Goal: Task Accomplishment & Management: Manage account settings

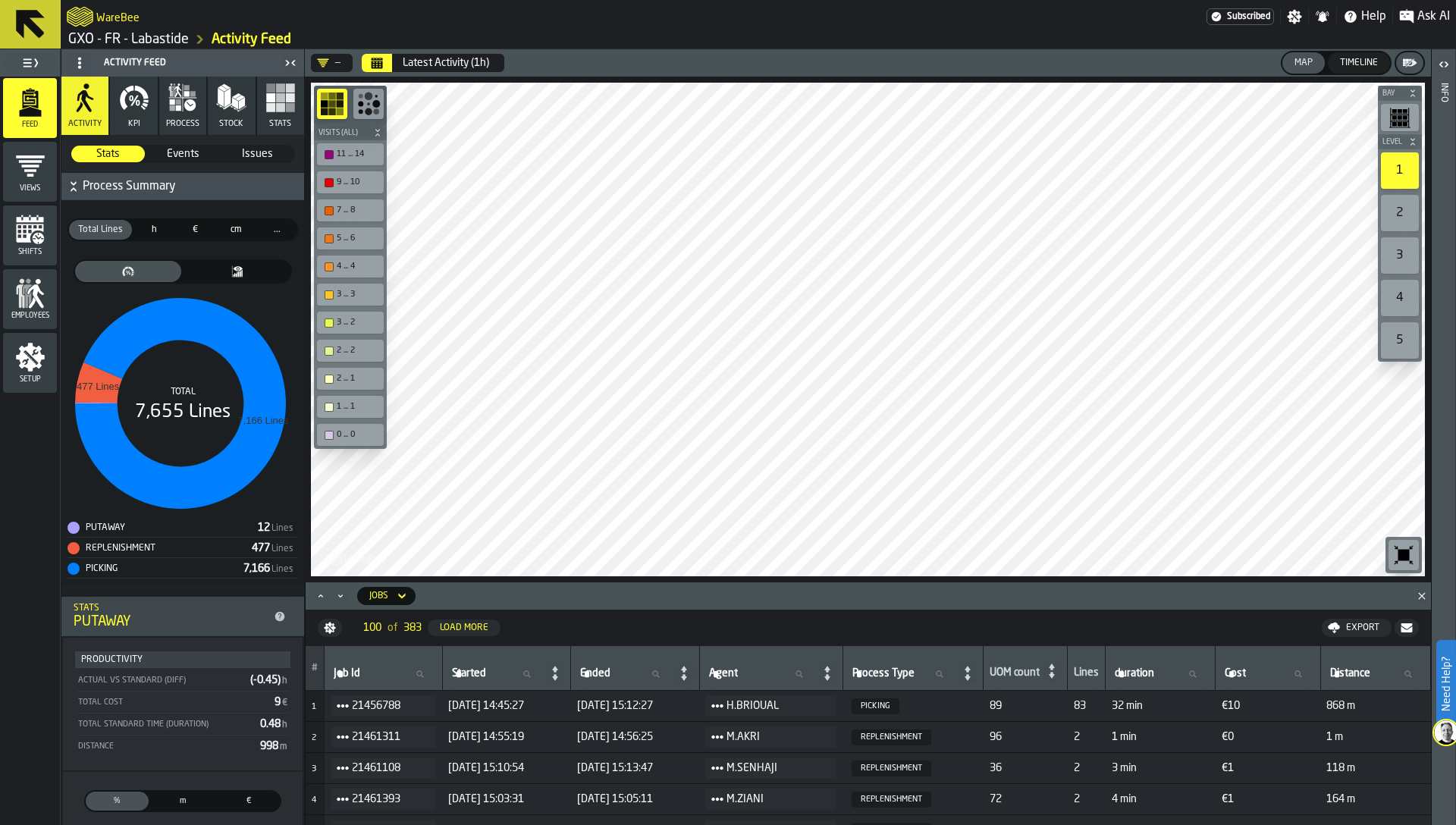
click at [170, 108] on icon "button" at bounding box center [172, 108] width 6 height 6
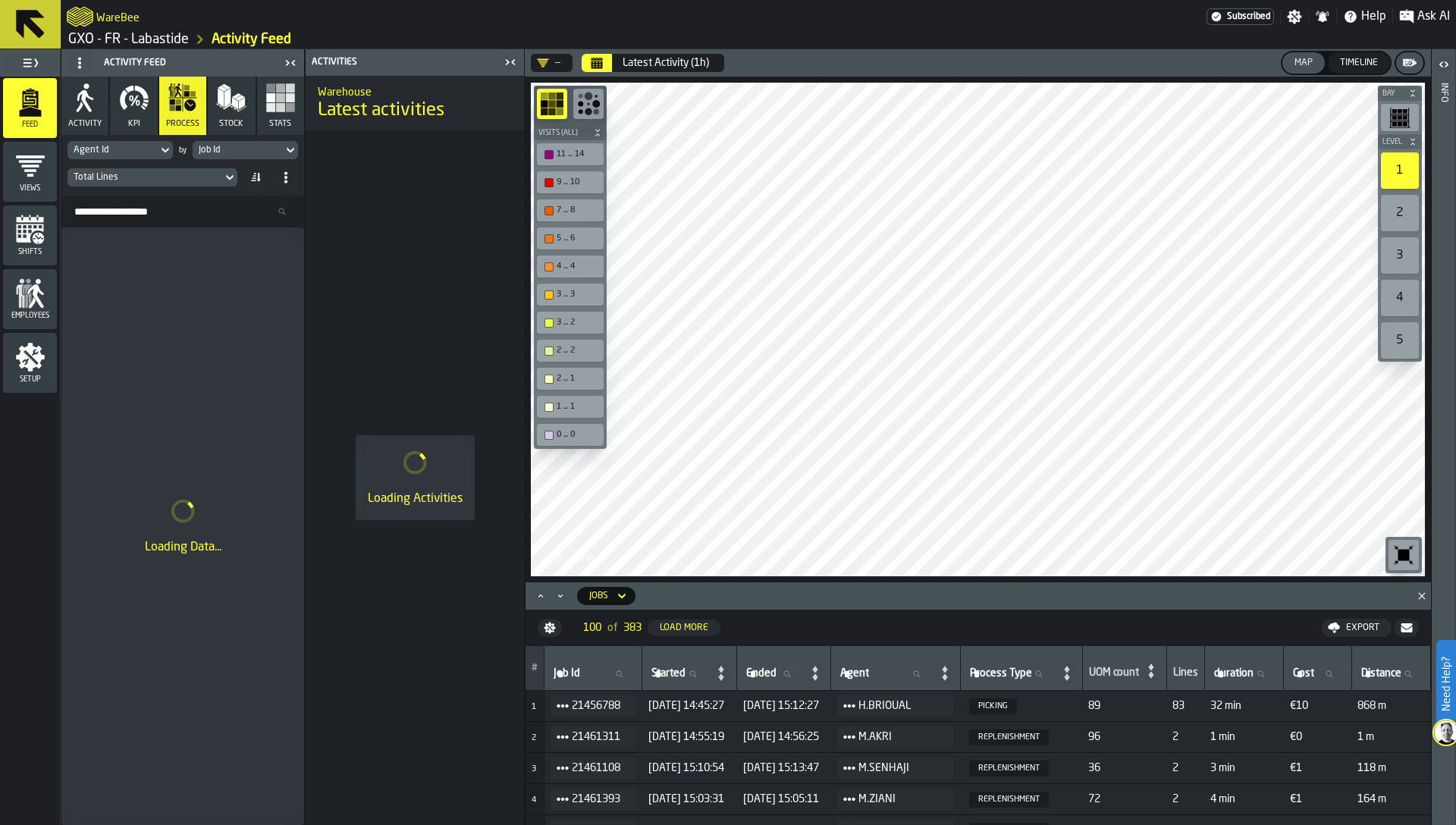
click at [236, 102] on polygon "button" at bounding box center [234, 103] width 6 height 12
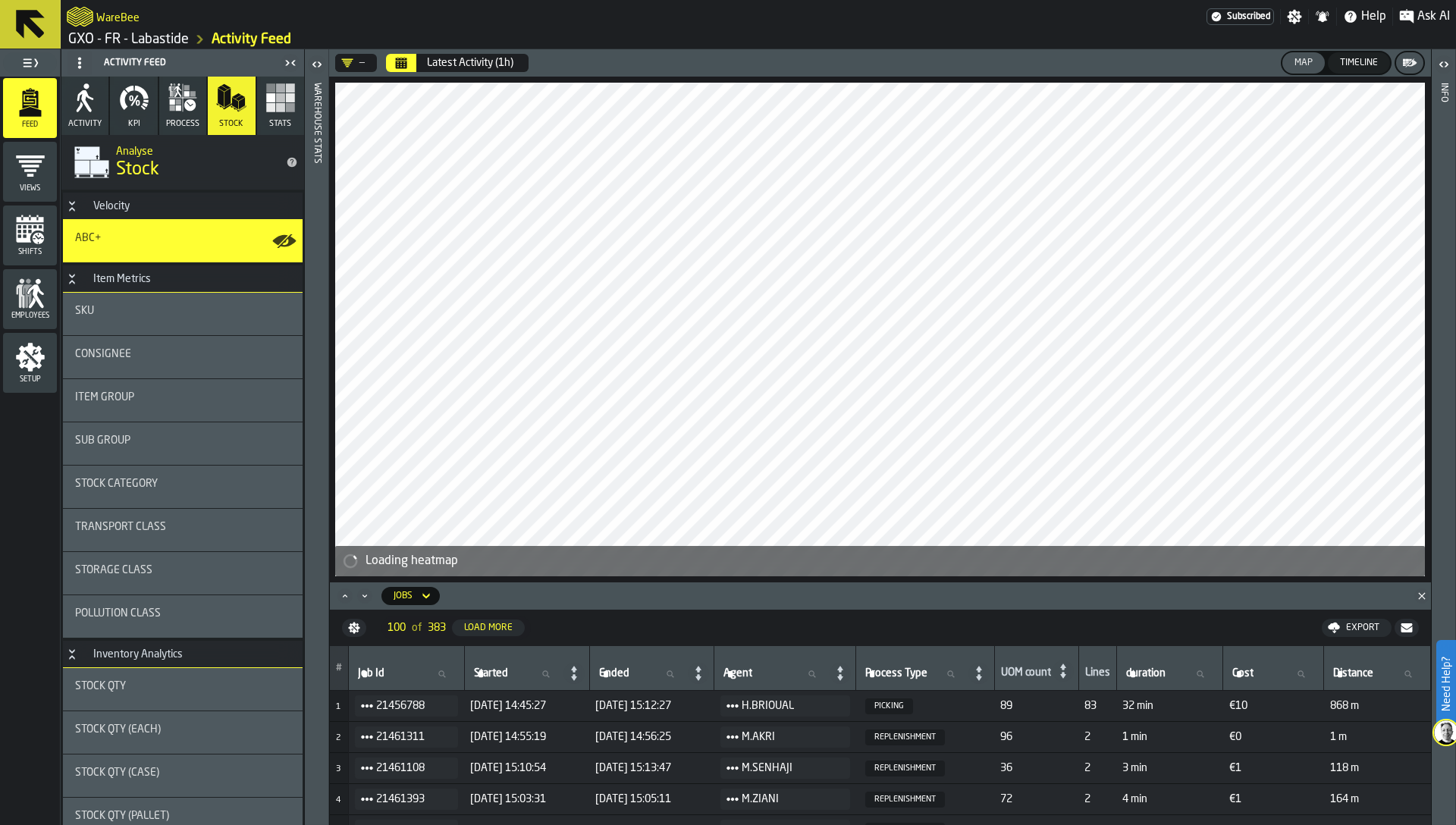
click at [33, 369] on icon "menu Setup" at bounding box center [30, 356] width 30 height 30
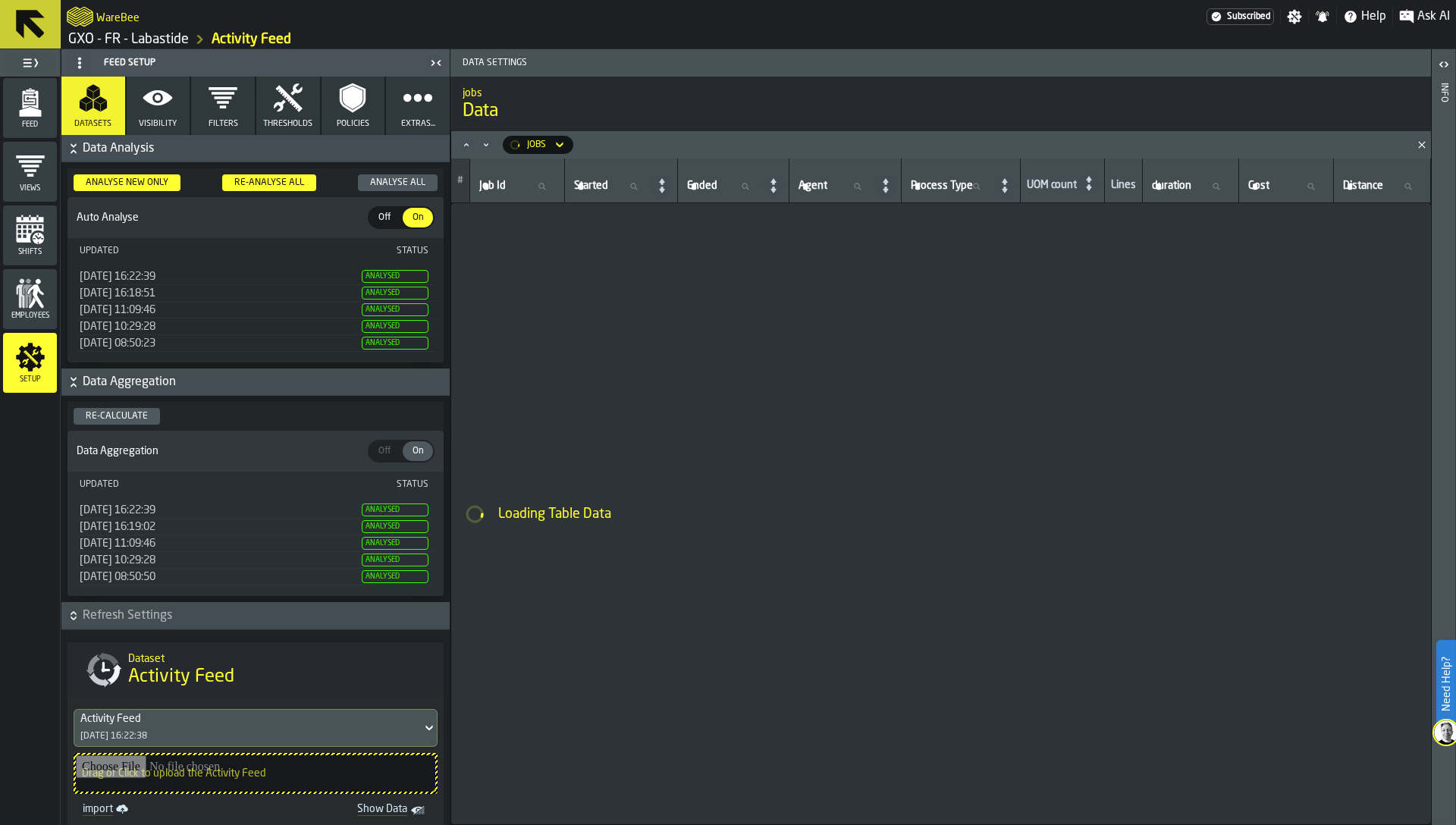
click at [55, 499] on div "Feed Views Shifts Employees Setup" at bounding box center [30, 451] width 60 height 749
click at [7, 539] on div "Feed Views Shifts Employees Setup" at bounding box center [30, 451] width 60 height 749
click at [595, 180] on span "Started" at bounding box center [591, 186] width 34 height 12
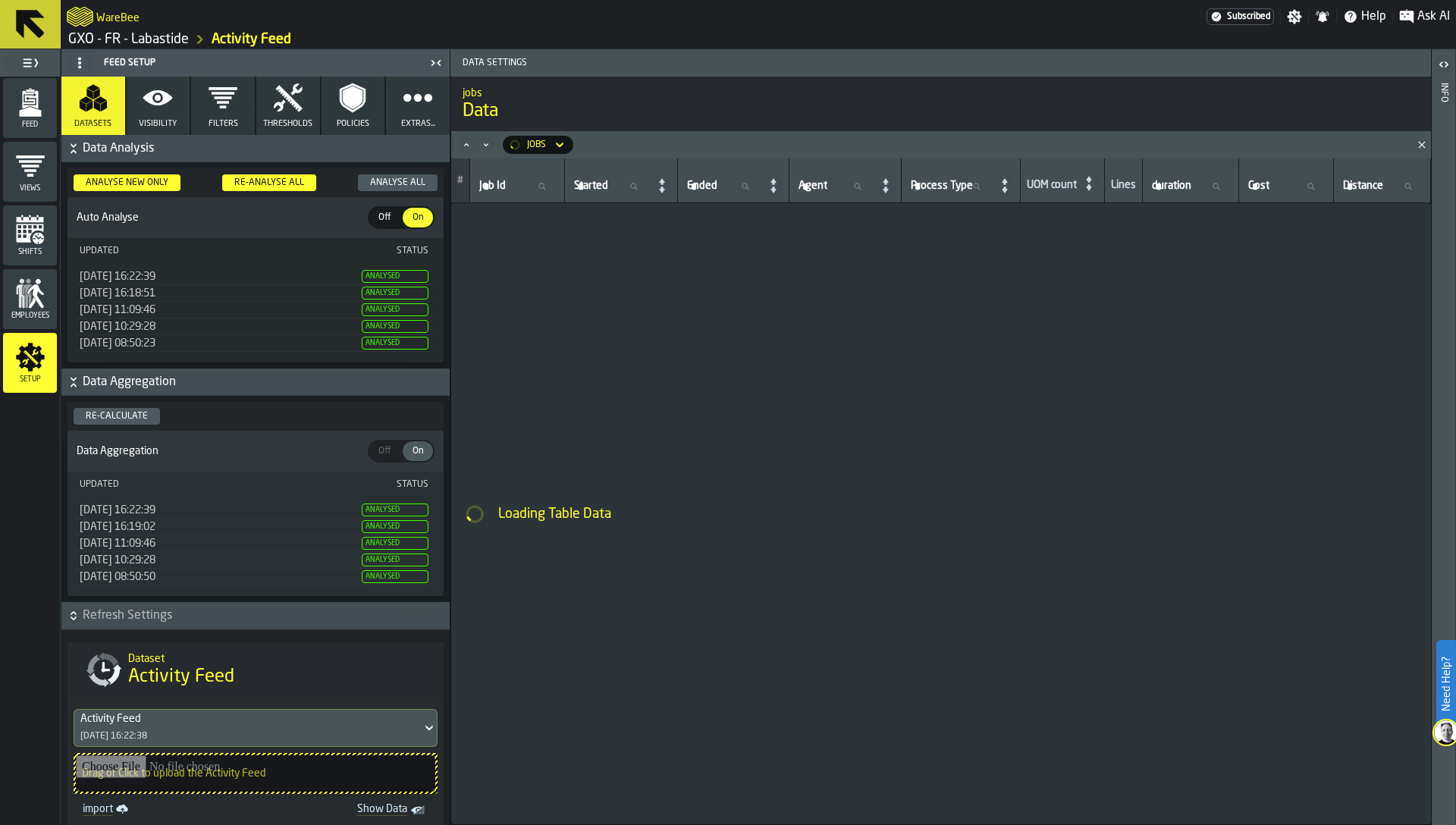
click at [595, 180] on input "Started Started" at bounding box center [610, 186] width 79 height 20
click at [377, 280] on span "Analysed" at bounding box center [395, 277] width 67 height 13
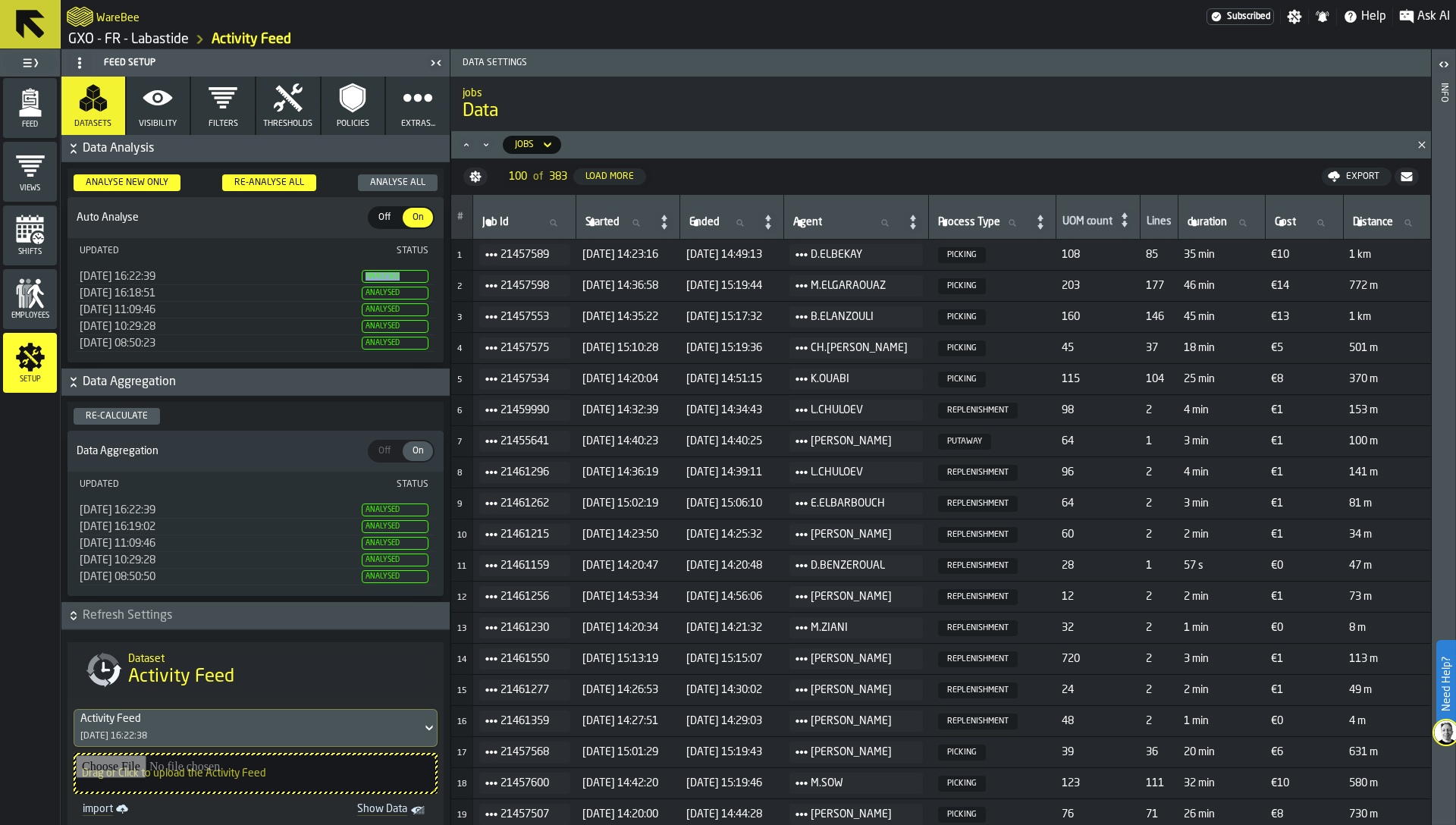
click at [39, 112] on polygon "menu Feed" at bounding box center [29, 111] width 22 height 10
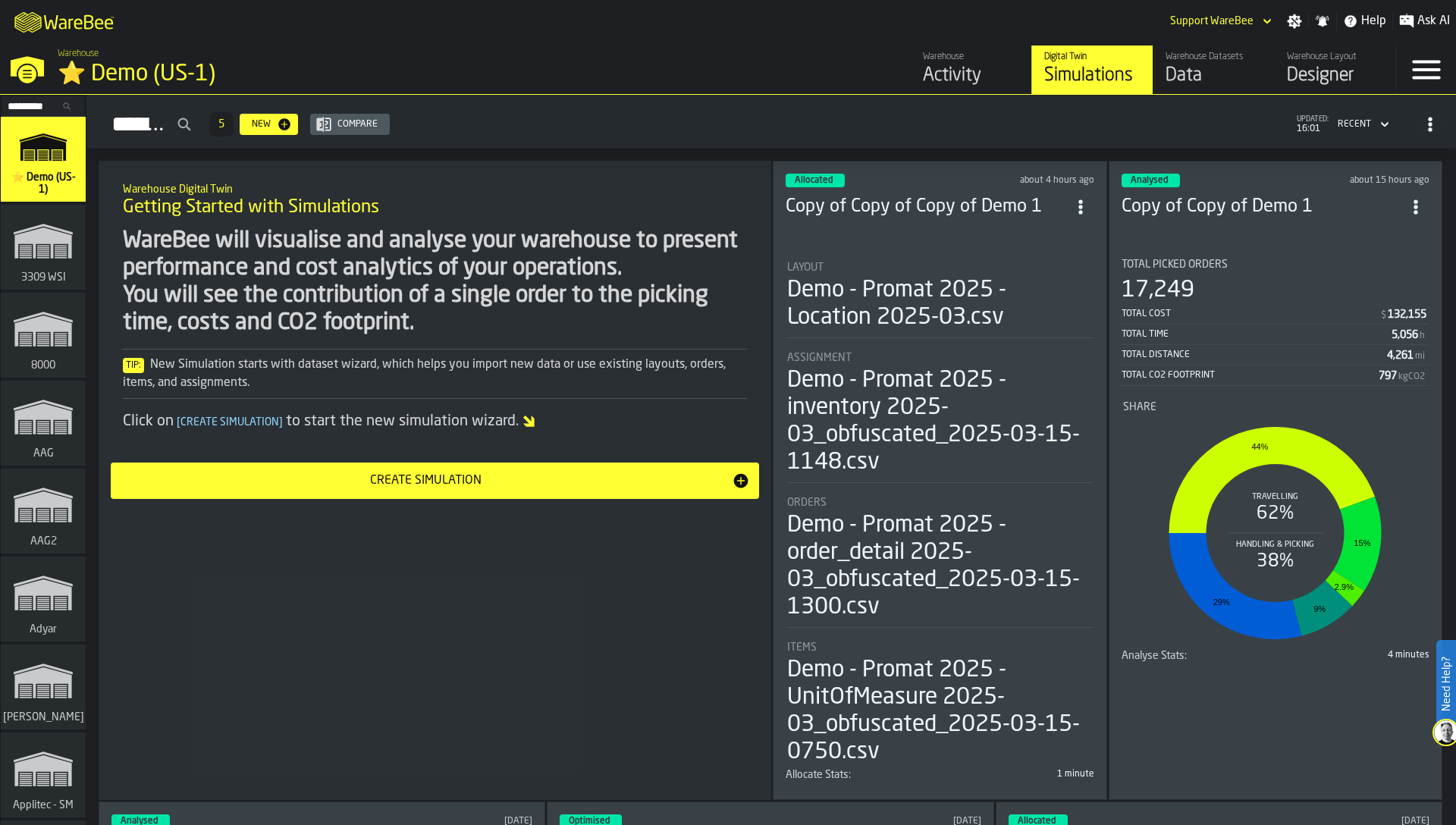
click at [50, 103] on input "Search..." at bounding box center [43, 106] width 79 height 17
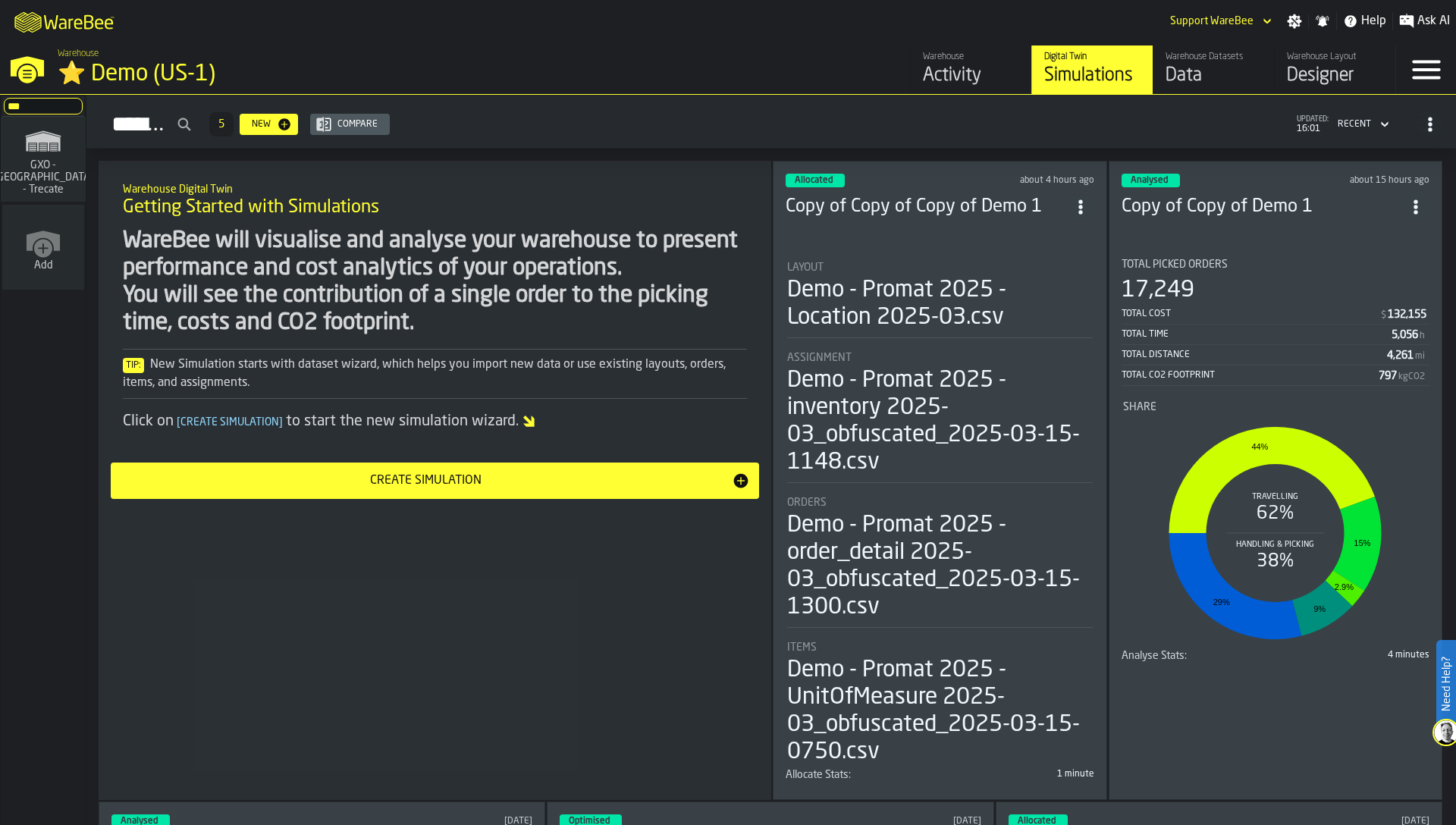
click at [41, 151] on rect "link-to-/wh/i/7274009e-5361-4e21-8e36-7045ee840609/simulations" at bounding box center [42, 150] width 7 height 1
click at [41, 110] on input "***" at bounding box center [43, 106] width 79 height 17
type input "*"
type input "****"
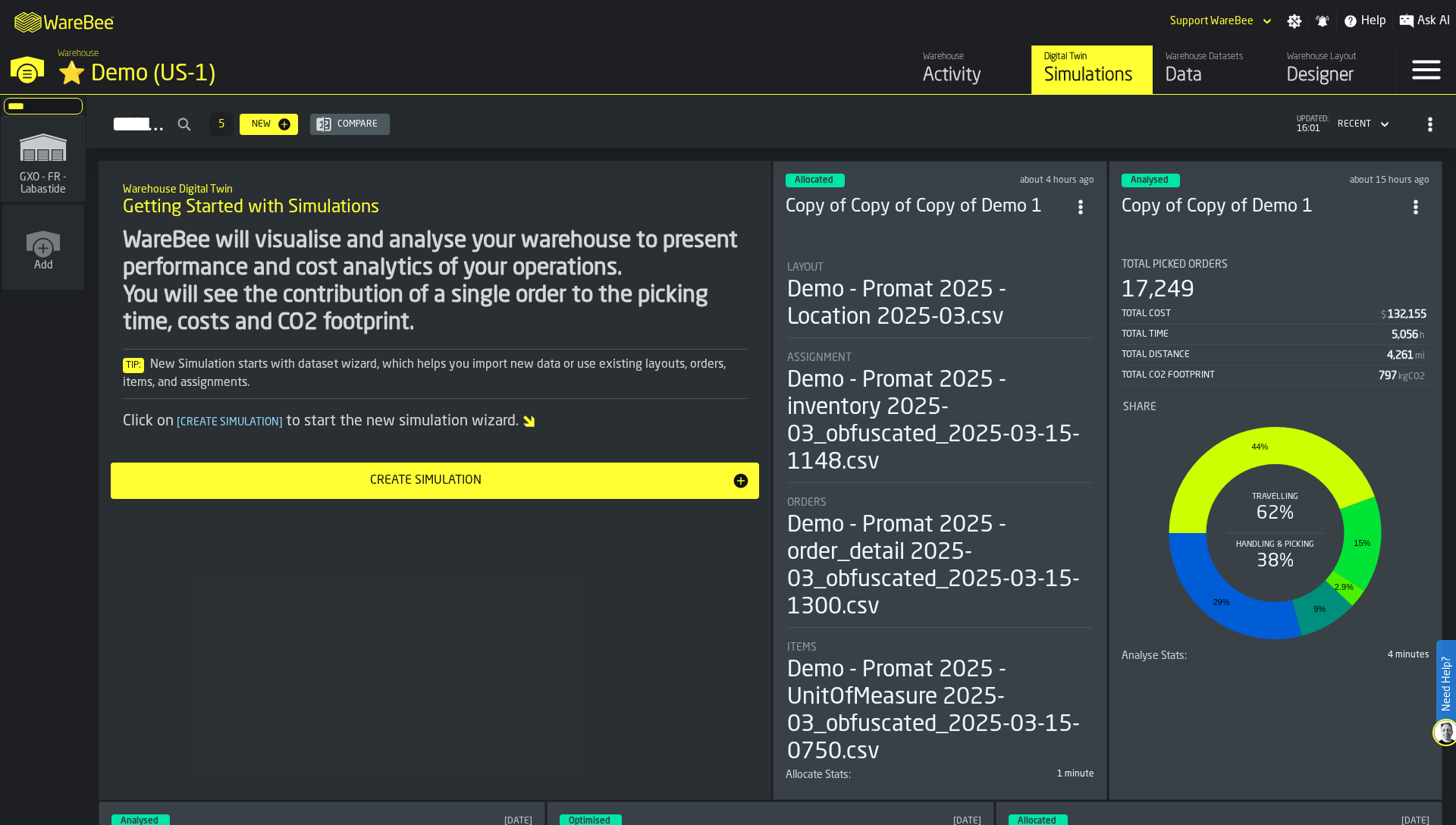
click at [56, 146] on polygon "link-to-/wh/i/6d62c477-0d62-49a3-8ae2-182b02fd63a7/simulations" at bounding box center [43, 149] width 46 height 25
click at [364, 248] on div "WareBee will visualise and analyse your warehouse to present performance and co…" at bounding box center [434, 282] width 624 height 109
click at [383, 277] on div "WareBee will visualise and analyse your warehouse to present performance and co…" at bounding box center [434, 282] width 624 height 109
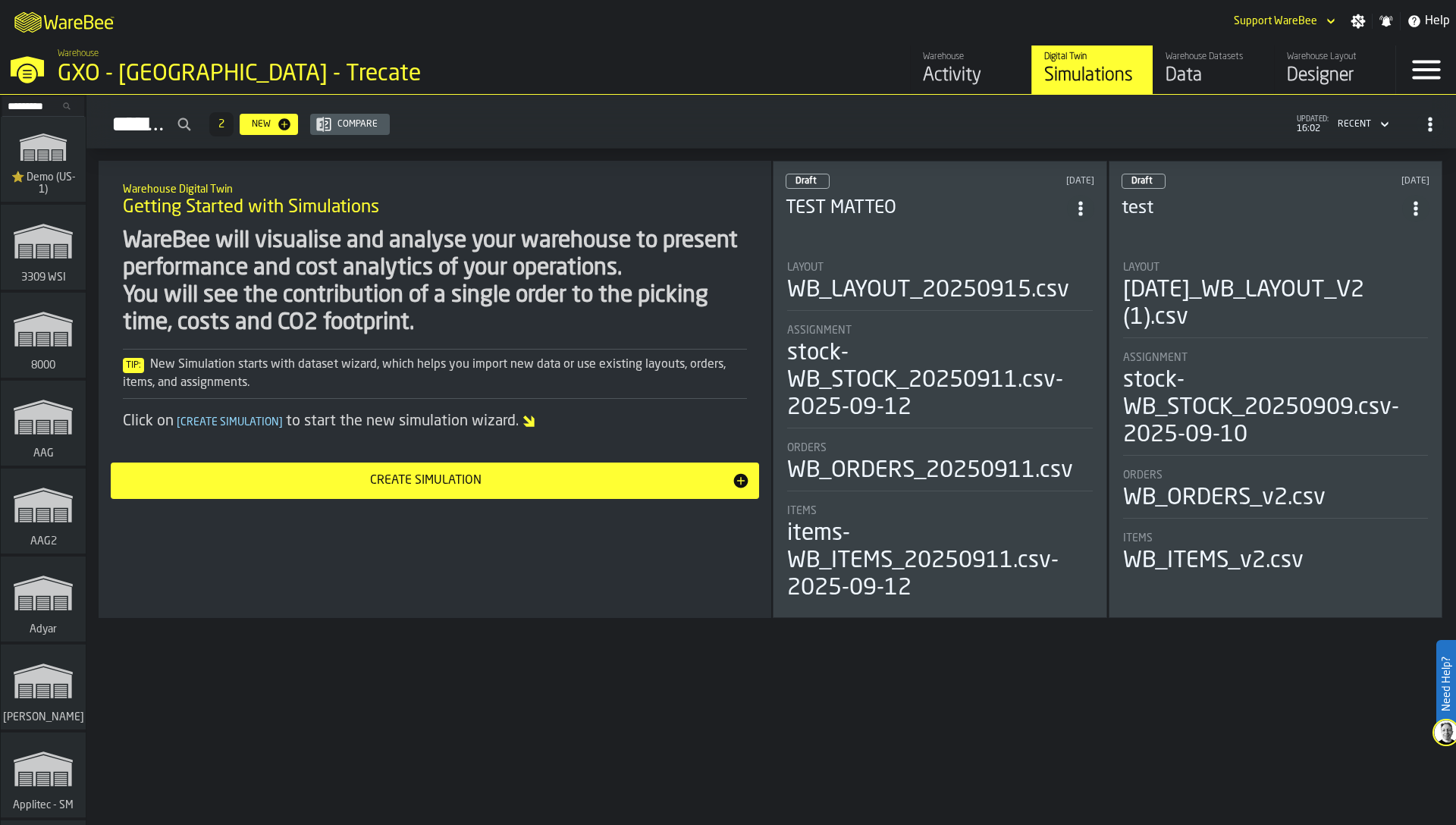
click at [1349, 66] on div "Designer" at bounding box center [1335, 76] width 96 height 24
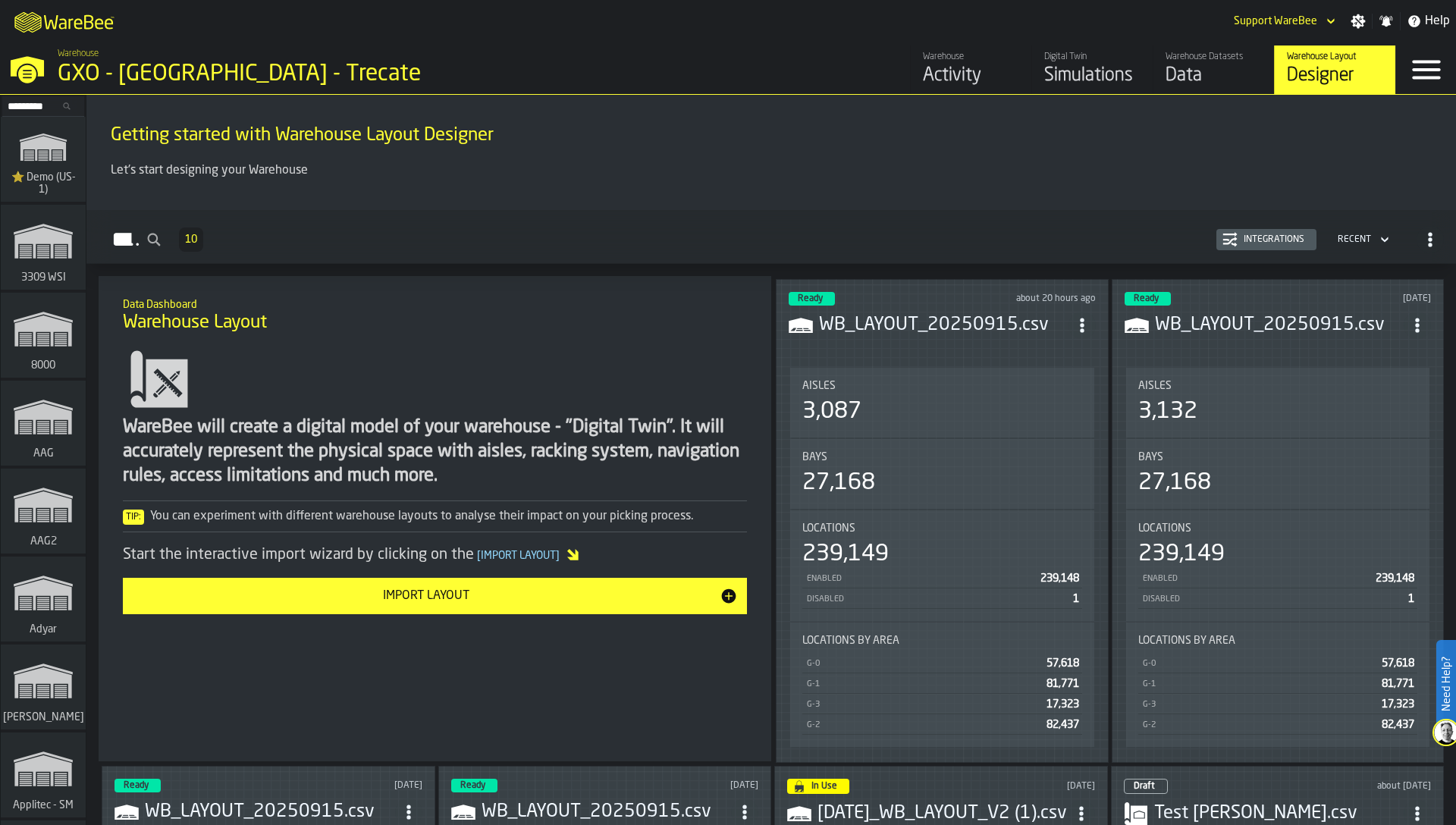
click at [1002, 427] on div "Aisles 3,087" at bounding box center [942, 403] width 304 height 70
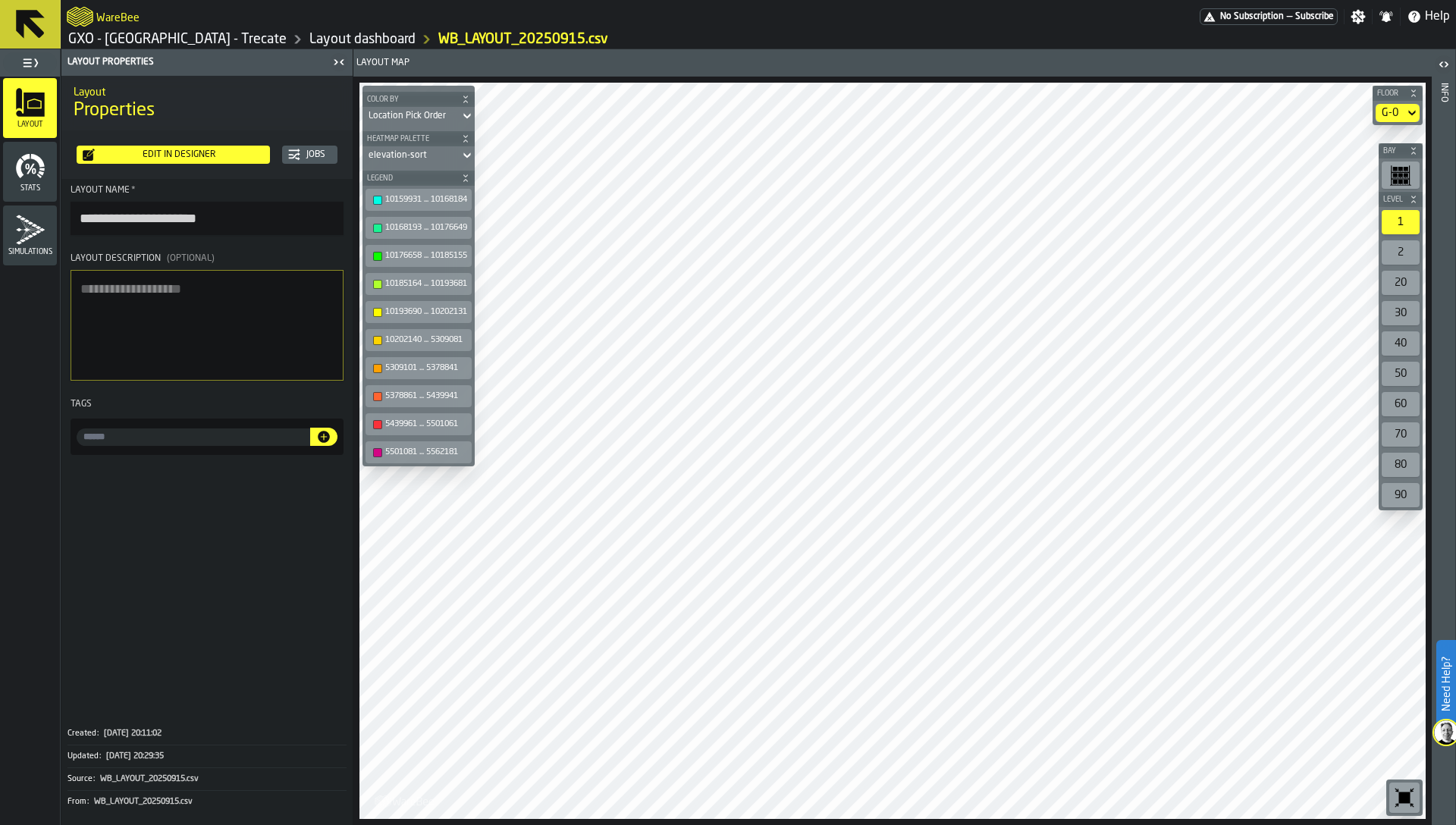
click at [1406, 170] on icon "button-toolbar-undefined" at bounding box center [1401, 175] width 21 height 21
click at [1408, 225] on div "1" at bounding box center [1401, 222] width 38 height 24
click at [1392, 117] on div "G-0" at bounding box center [1390, 112] width 17 height 12
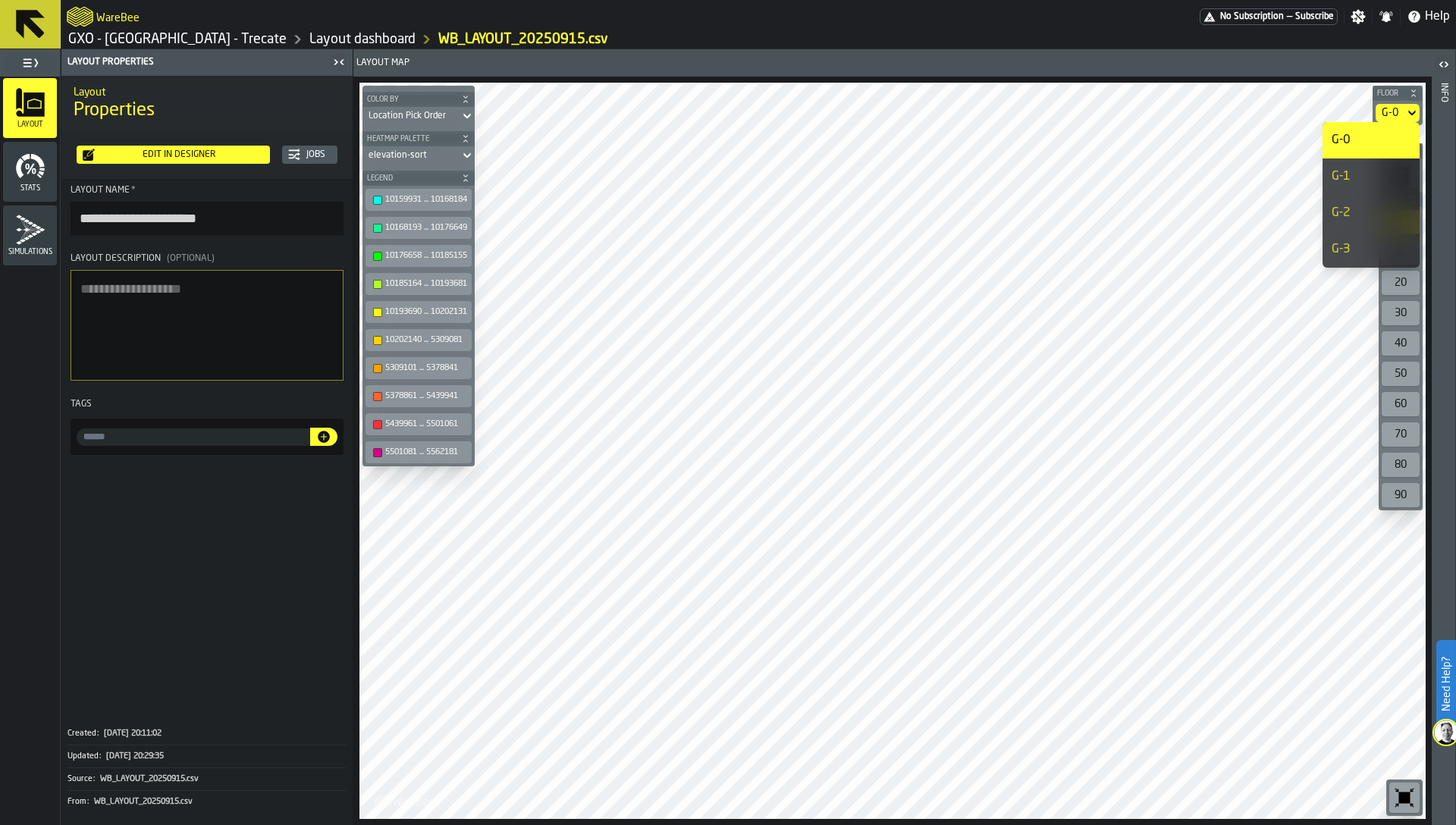
click at [1353, 172] on div "G-1" at bounding box center [1371, 177] width 79 height 18
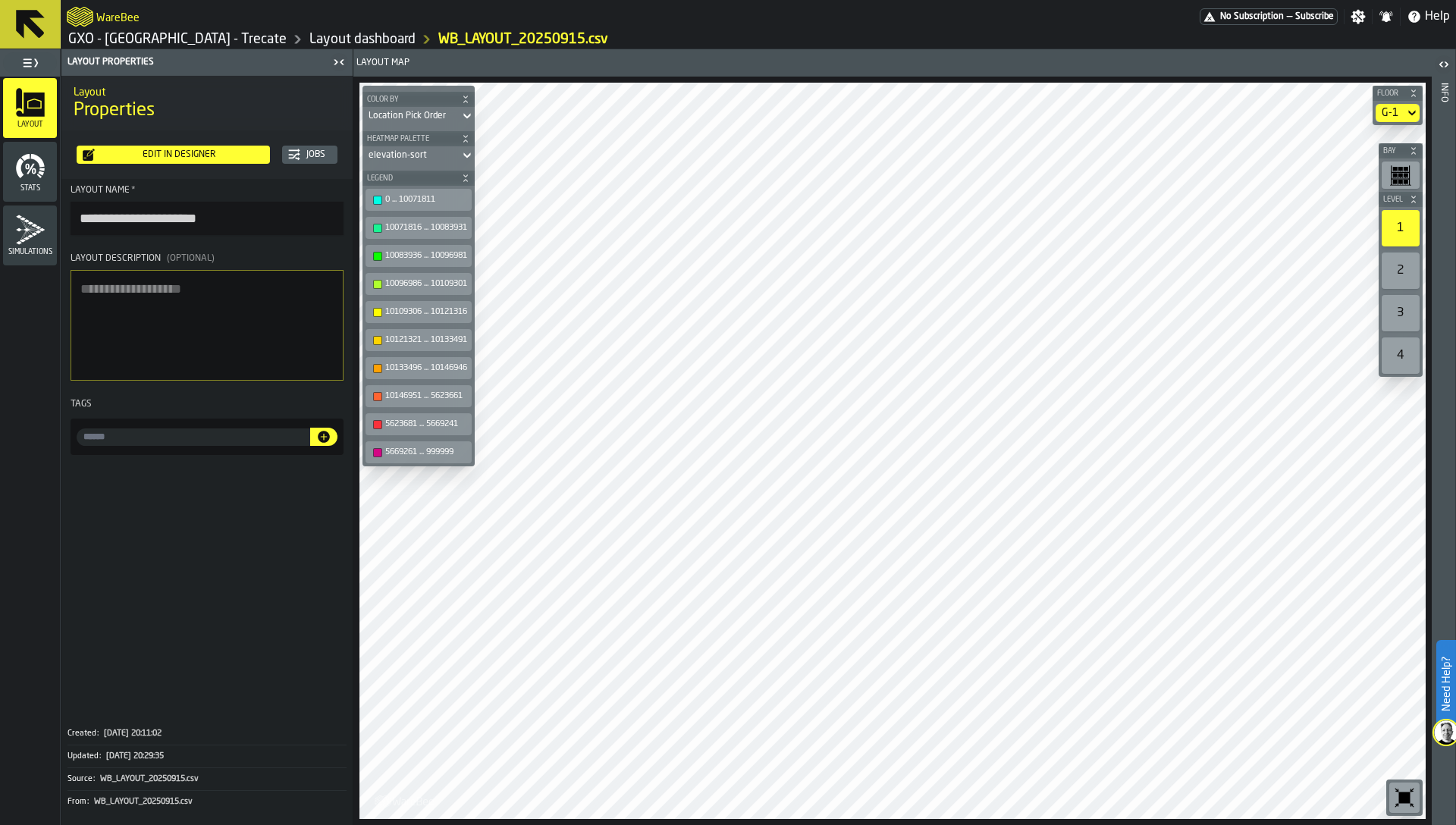
click at [1397, 114] on div "G-1" at bounding box center [1390, 112] width 17 height 12
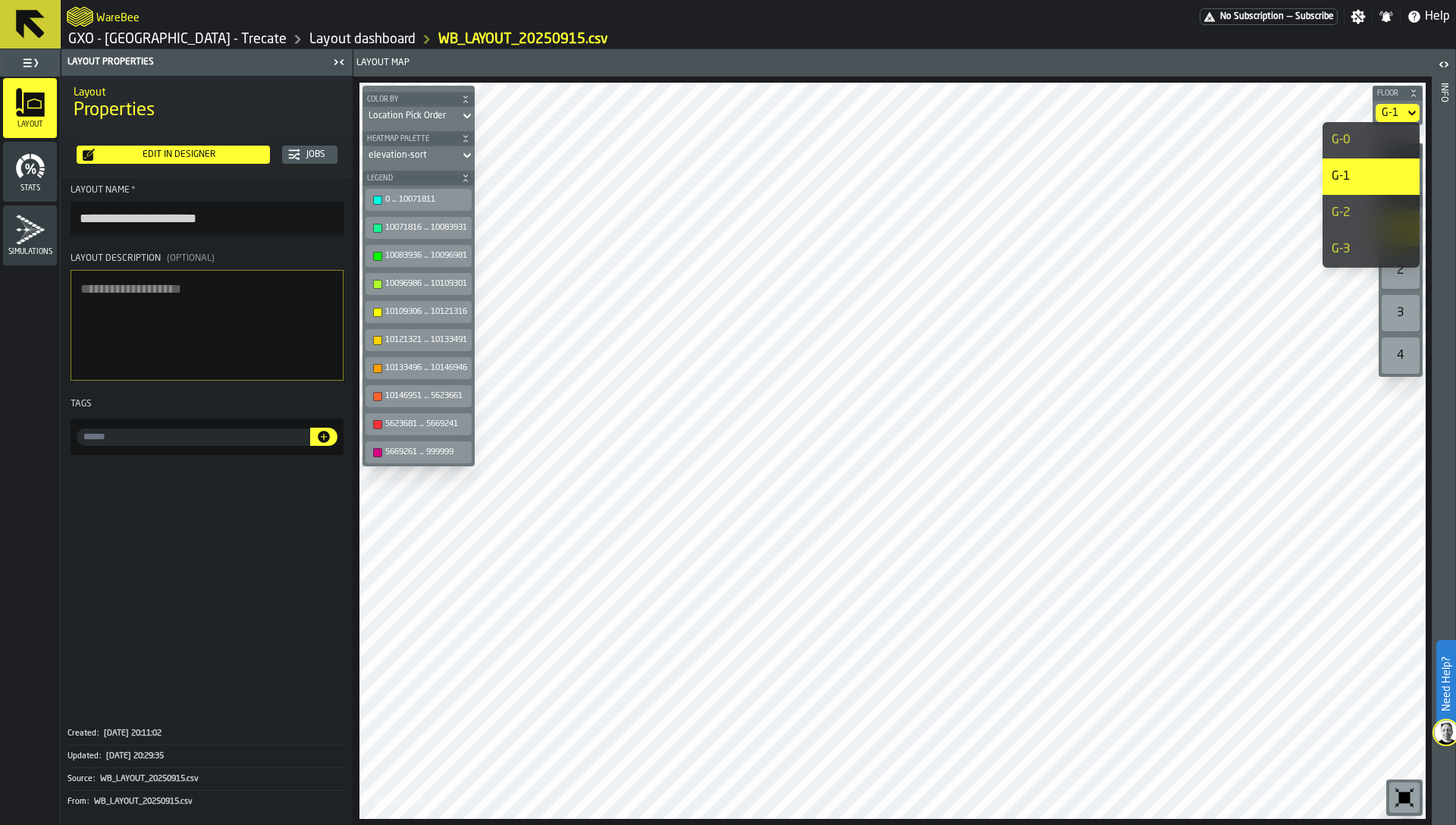
click at [1378, 210] on div "G-2" at bounding box center [1371, 213] width 79 height 18
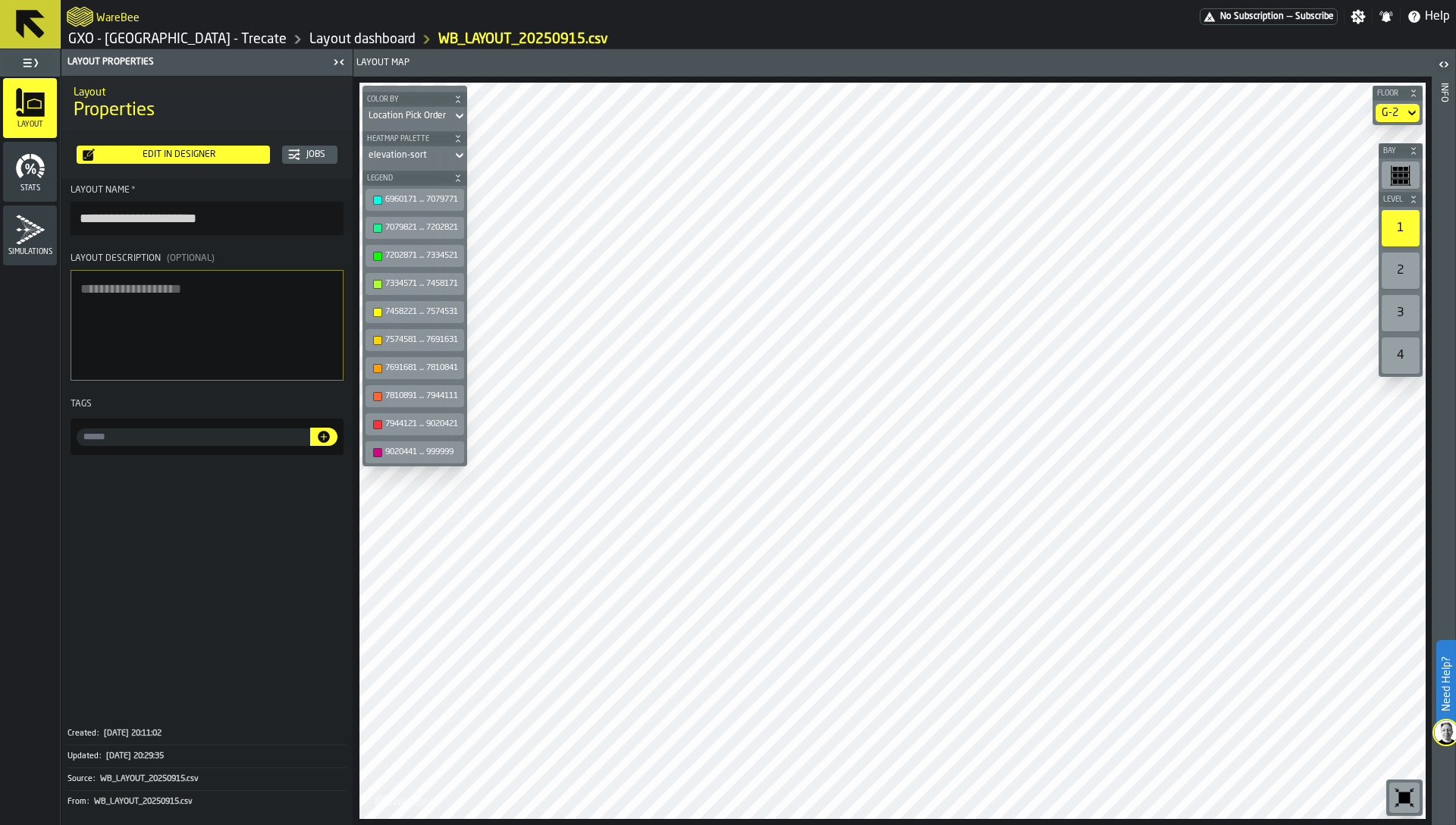
click at [1403, 116] on div "G-2" at bounding box center [1389, 113] width 28 height 18
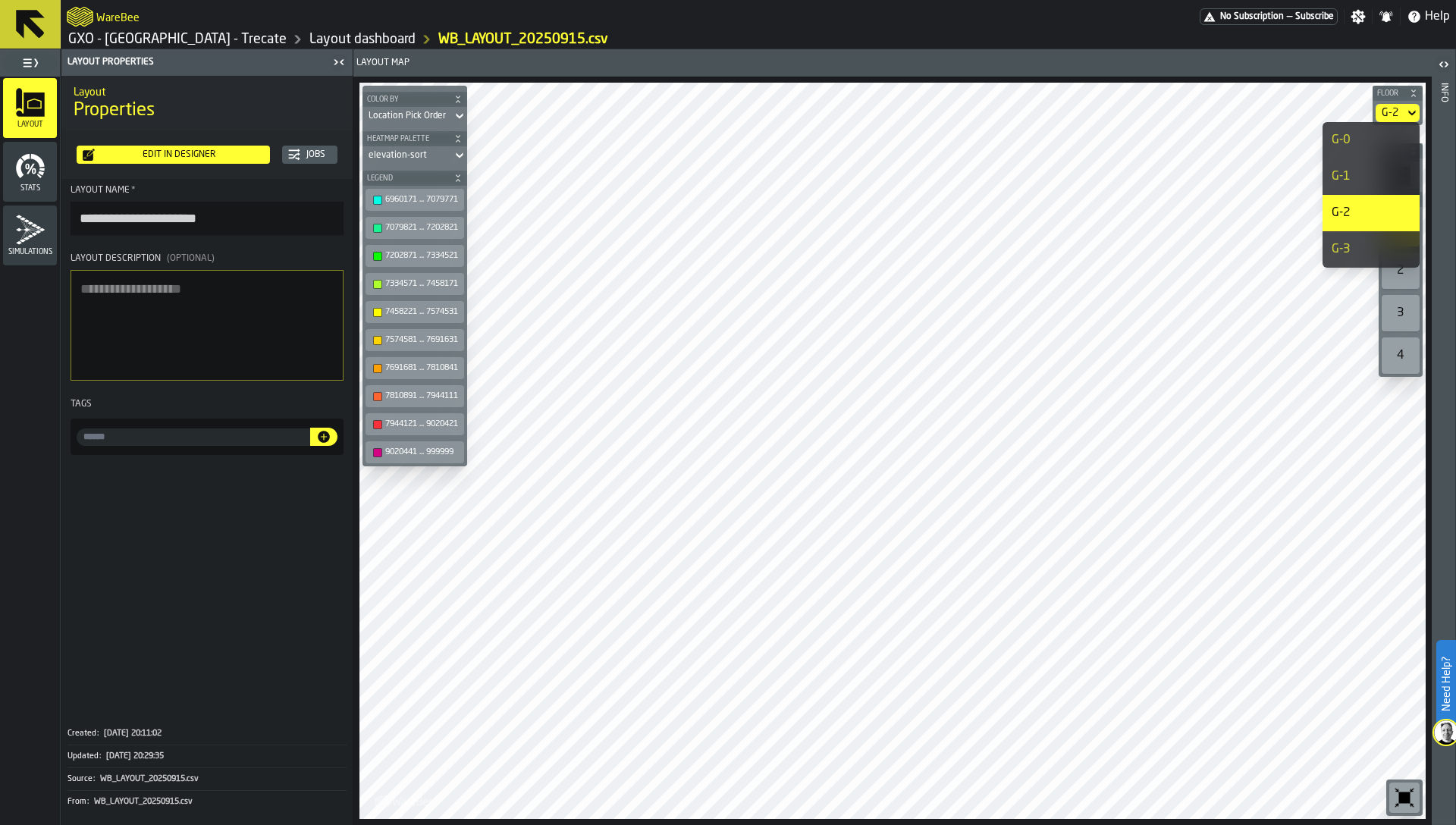
click at [1360, 250] on div "G-3" at bounding box center [1371, 250] width 79 height 18
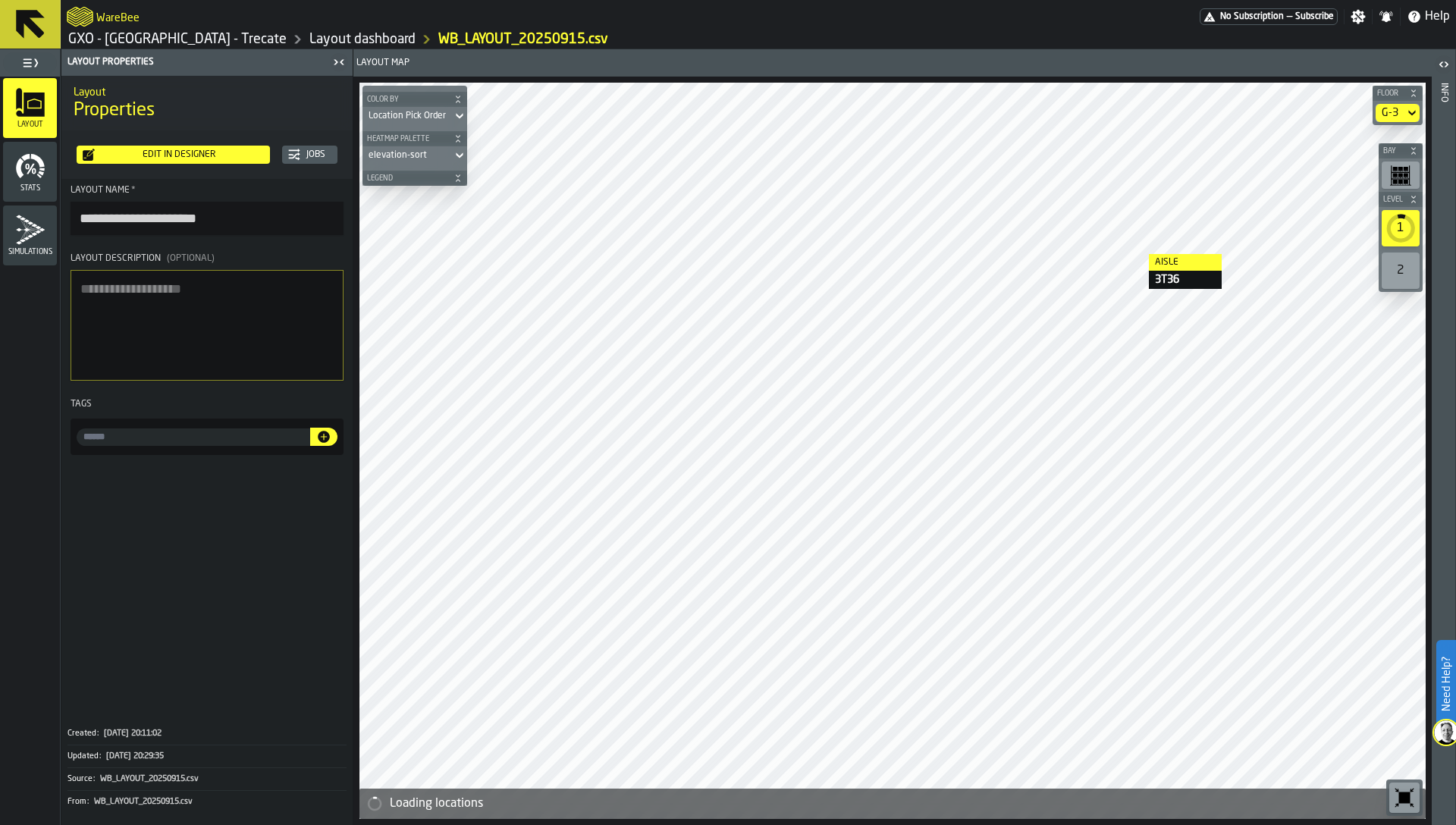
click at [120, 41] on link "GXO - [GEOGRAPHIC_DATA] - Trecate" at bounding box center [177, 39] width 218 height 17
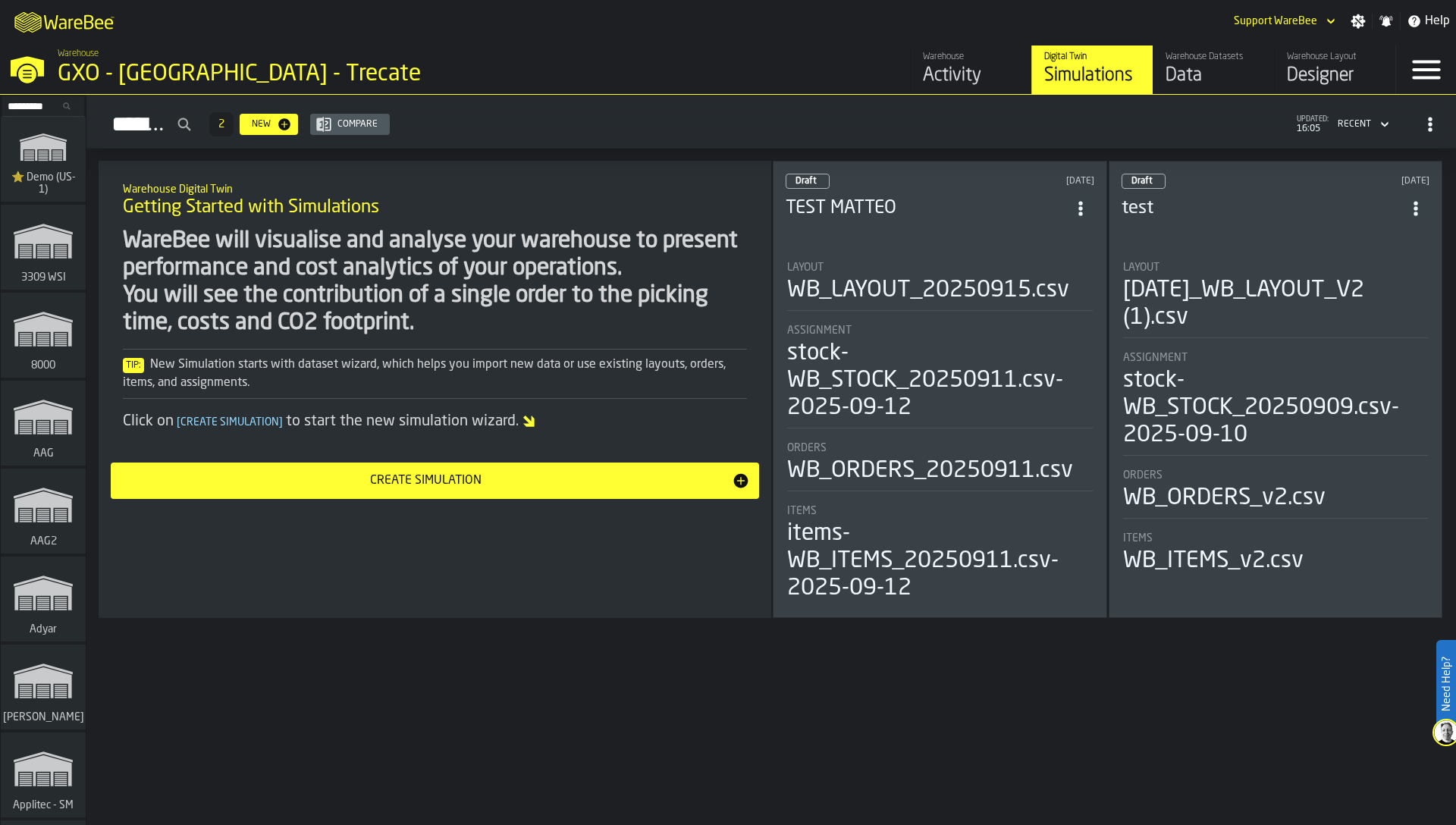
click at [962, 229] on header "Draft 6 days ago TEST MATTEO" at bounding box center [939, 203] width 308 height 61
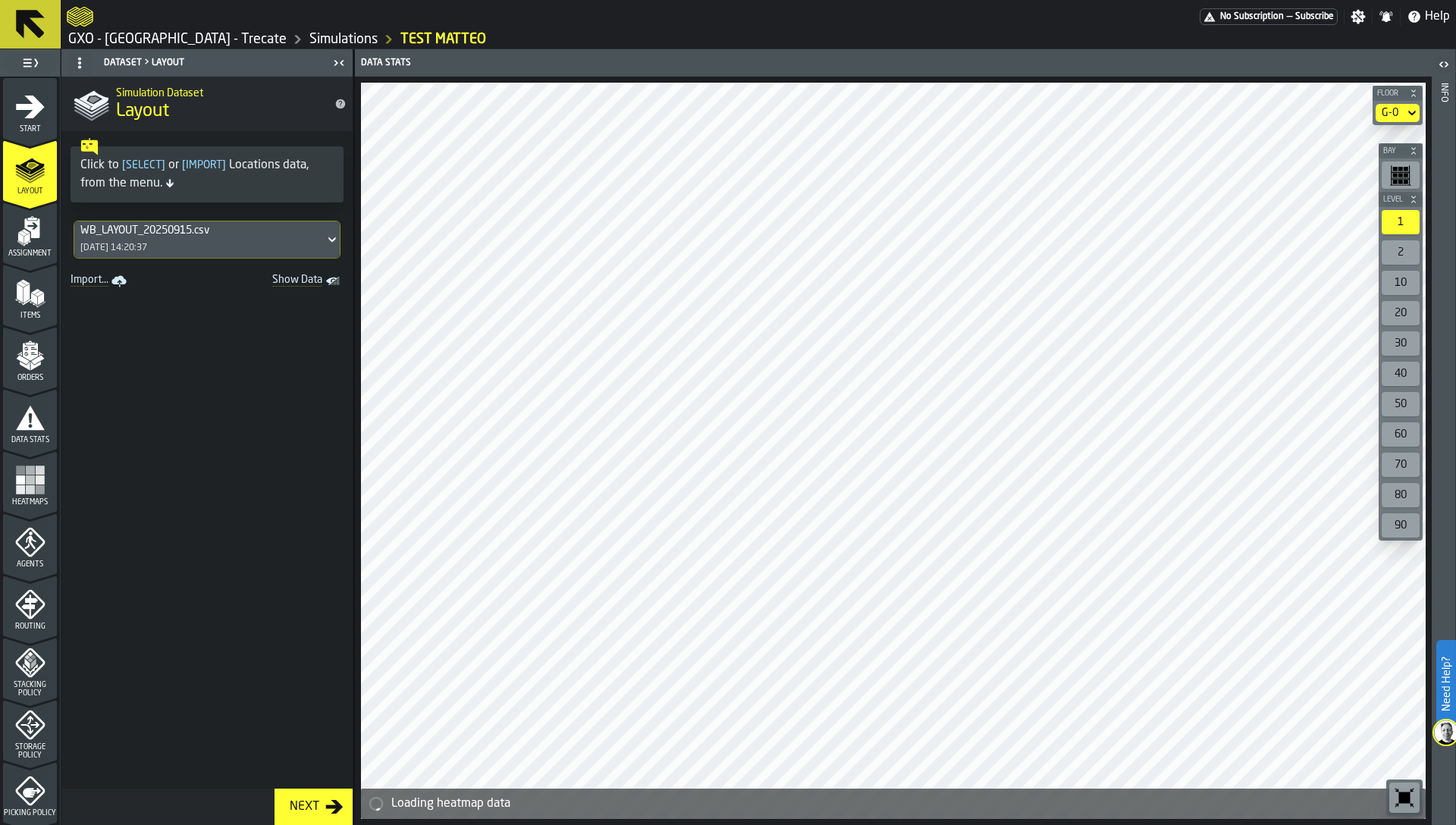
click at [174, 241] on div "WB_LAYOUT_20250915.csv 24/09/2025, 14:20:37" at bounding box center [199, 239] width 251 height 37
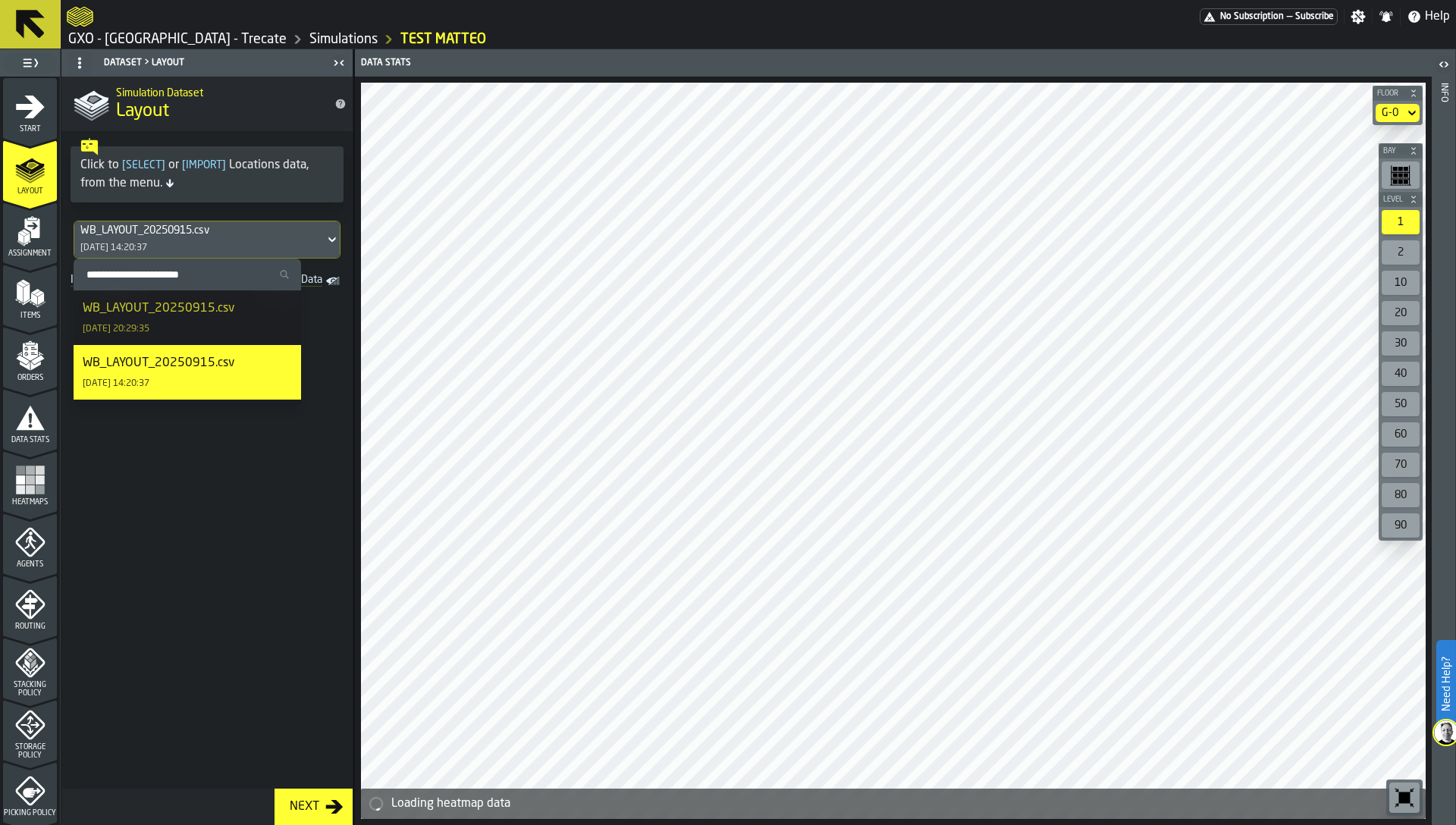
click at [168, 308] on div "WB_LAYOUT_20250915.csv" at bounding box center [159, 308] width 151 height 18
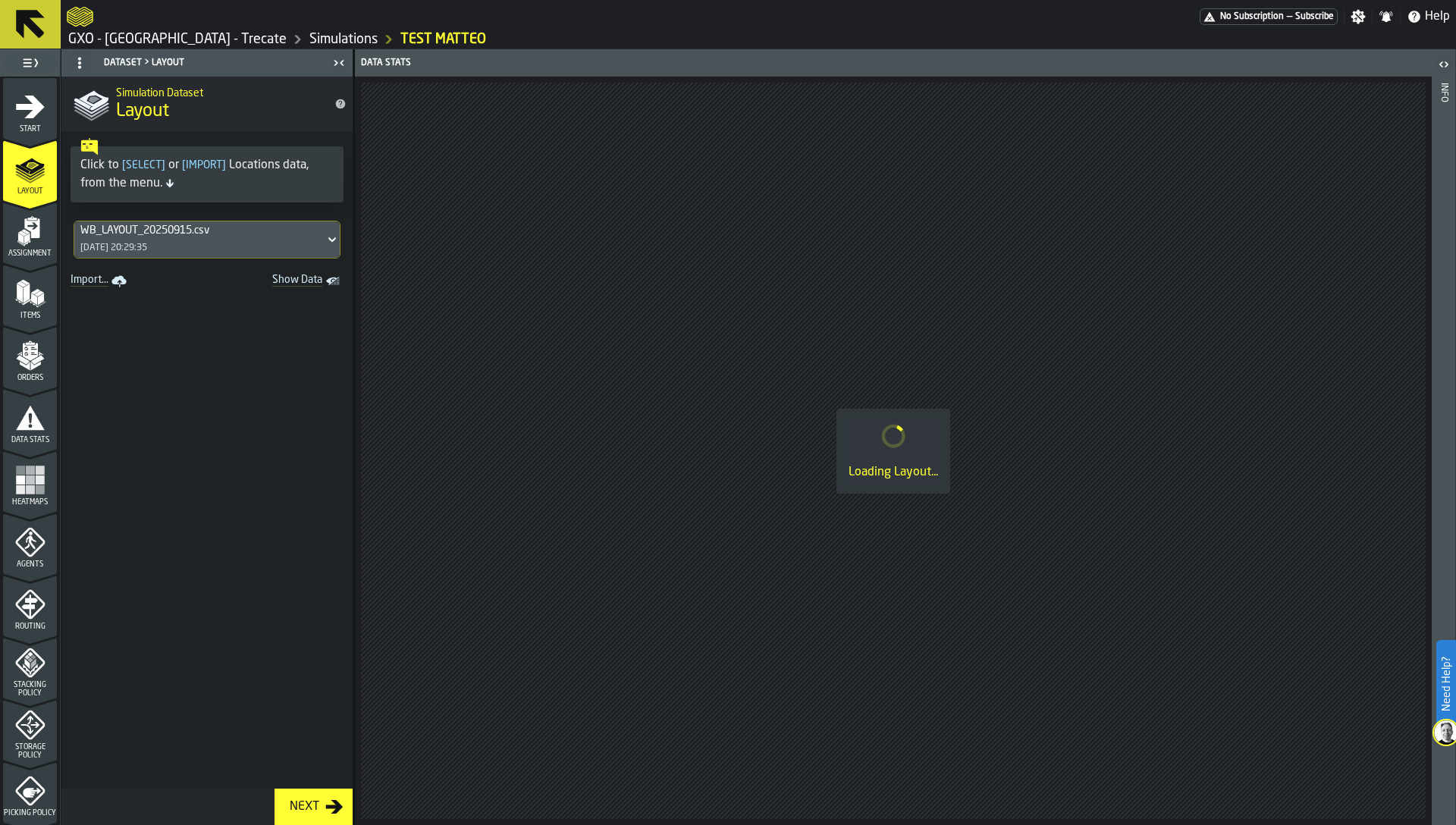
click at [36, 516] on icon "menu Heatmaps" at bounding box center [30, 513] width 54 height 15
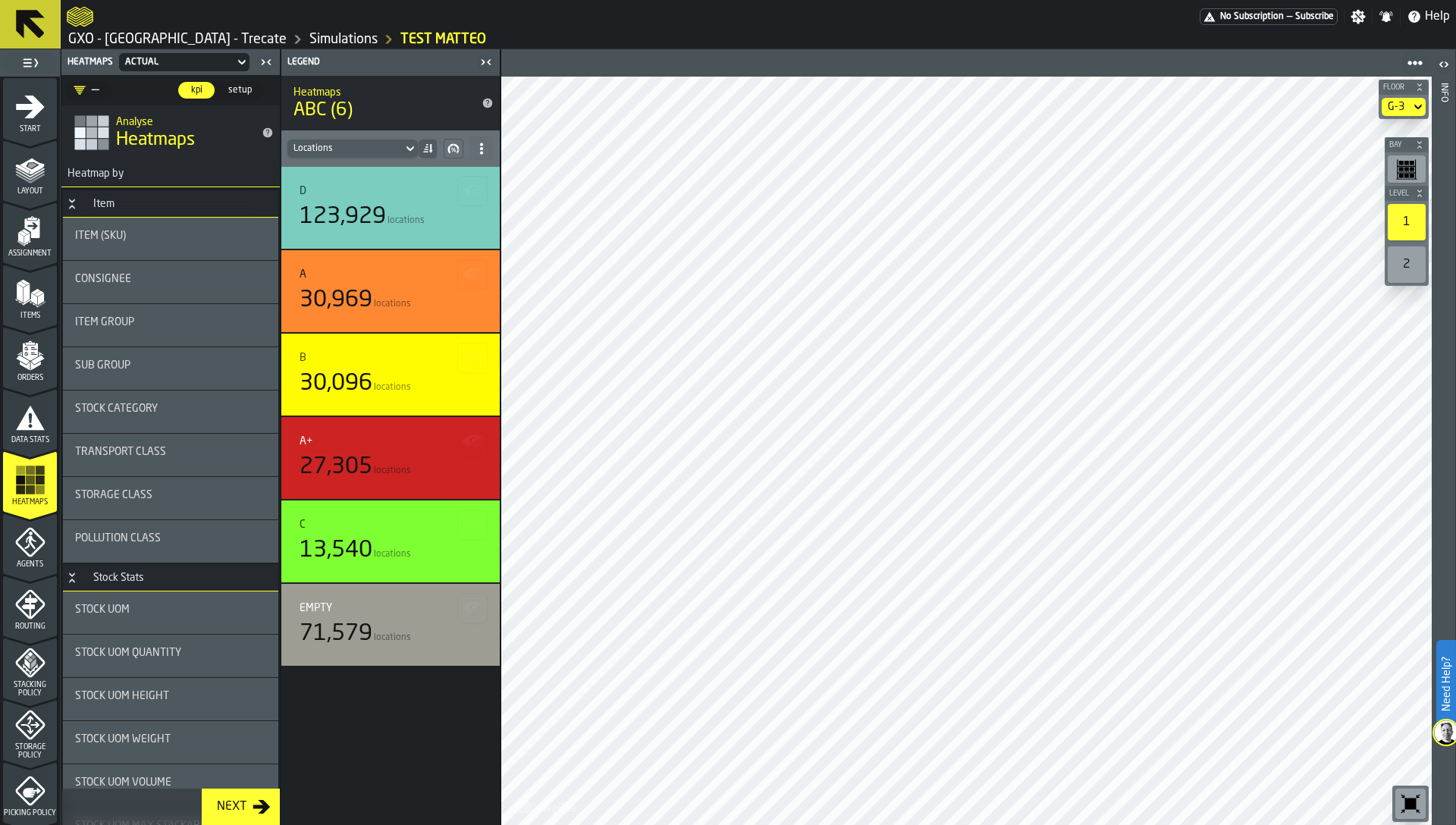
click at [1398, 112] on div "G-3" at bounding box center [1396, 107] width 17 height 12
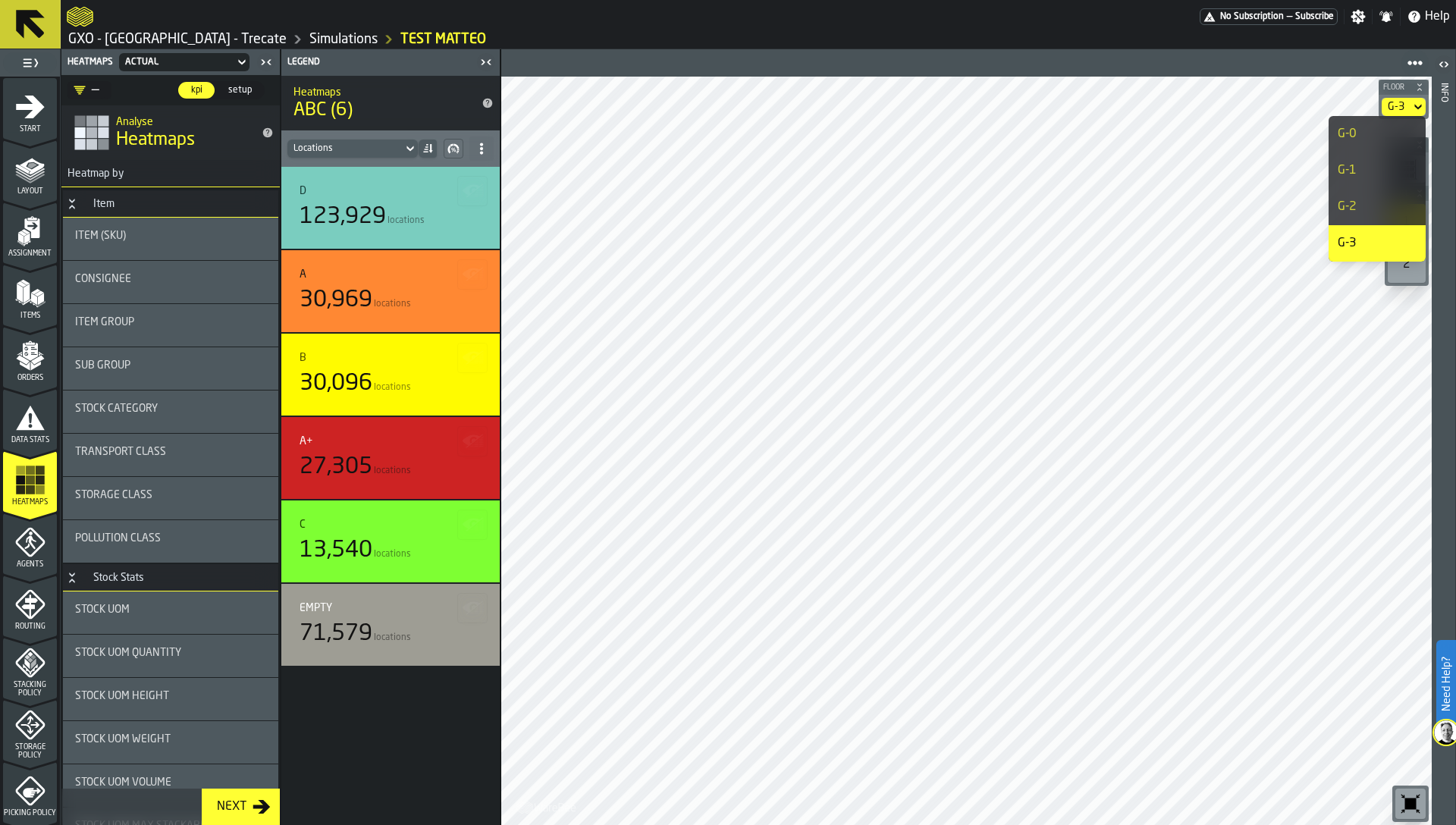
click at [1371, 131] on div "G-0" at bounding box center [1376, 134] width 79 height 18
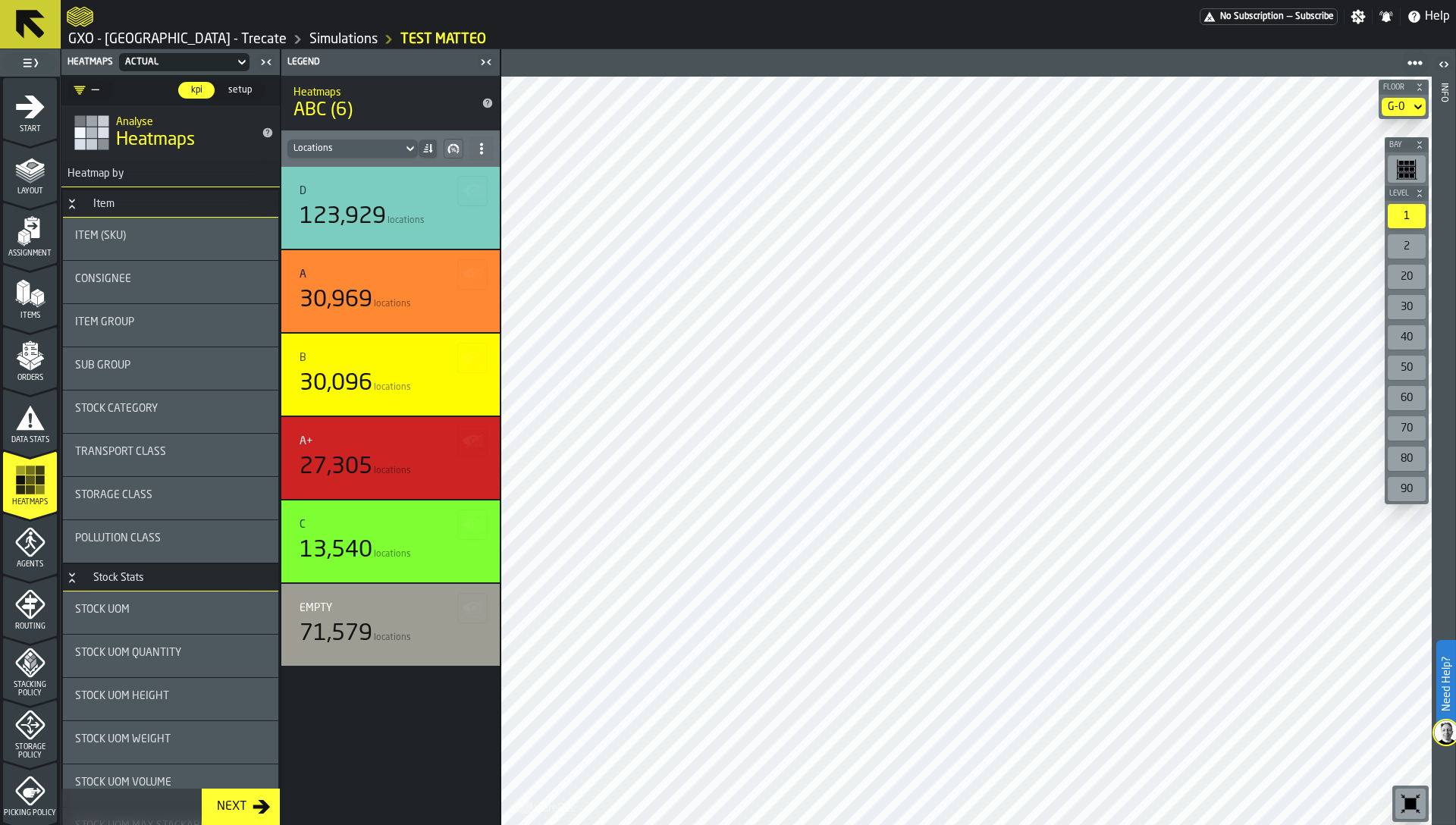
click at [1400, 101] on div "G-0" at bounding box center [1396, 107] width 17 height 12
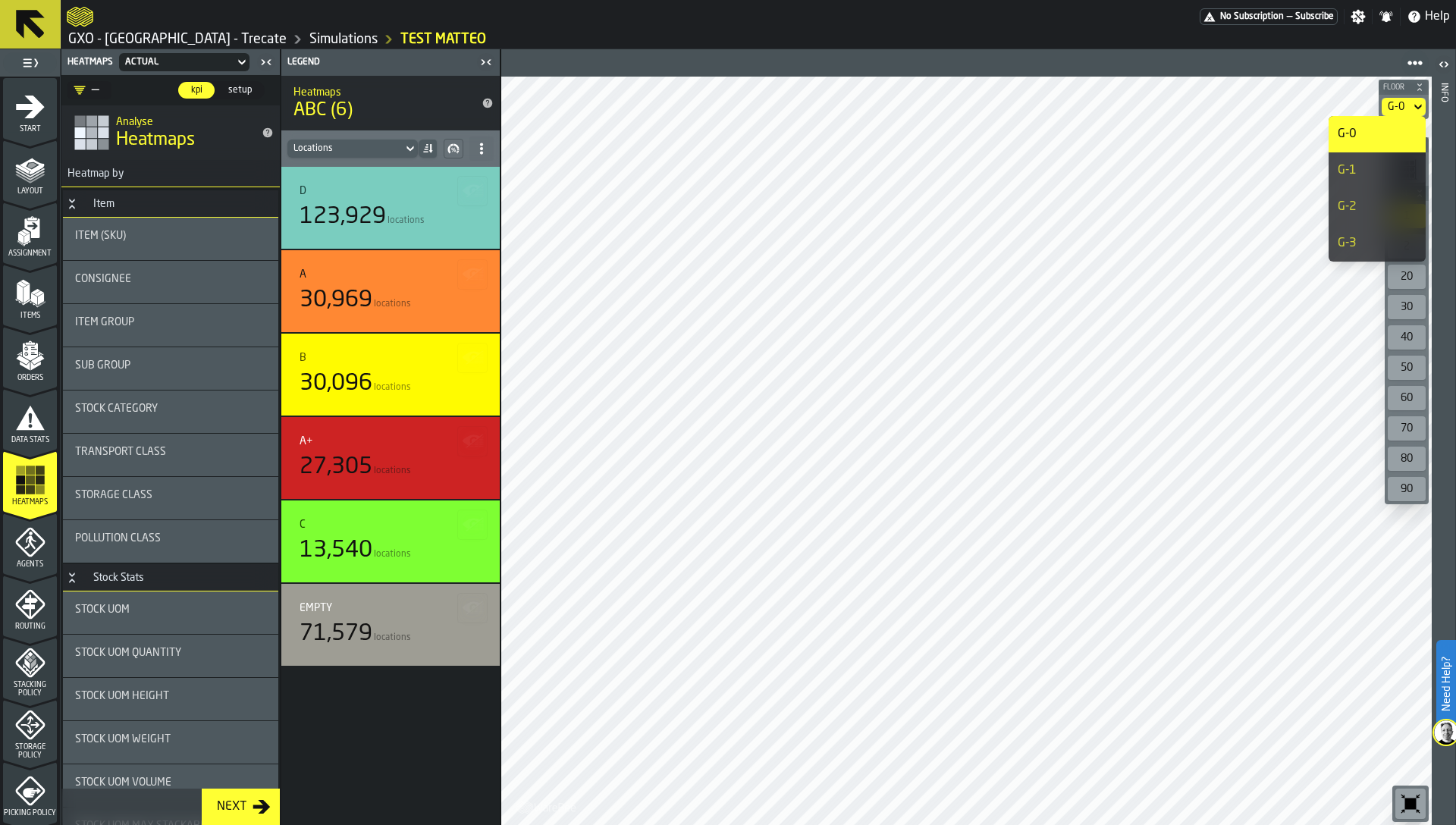
click at [1365, 165] on div "G-1" at bounding box center [1376, 171] width 79 height 18
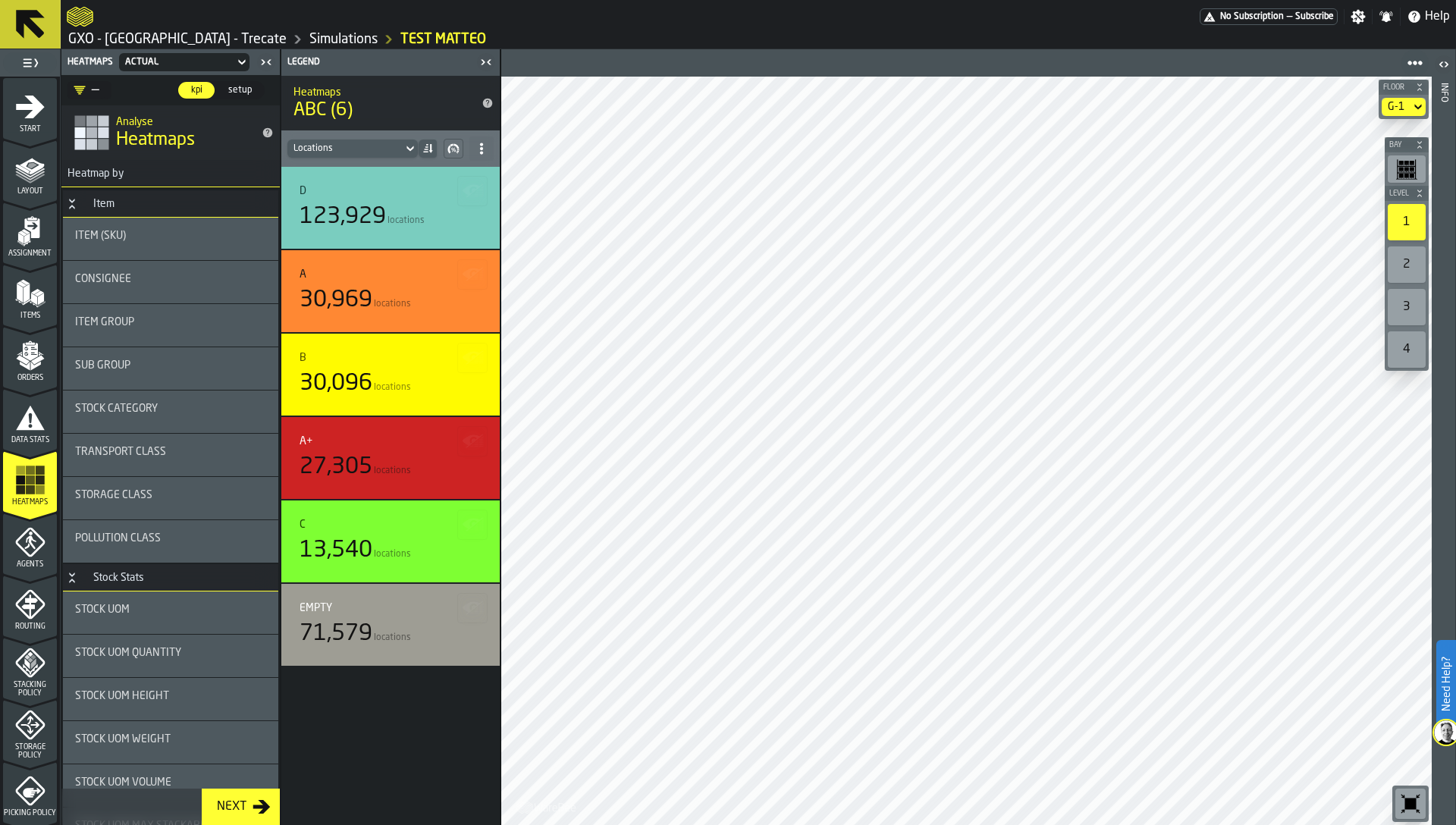
click at [1410, 104] on icon at bounding box center [1418, 107] width 15 height 18
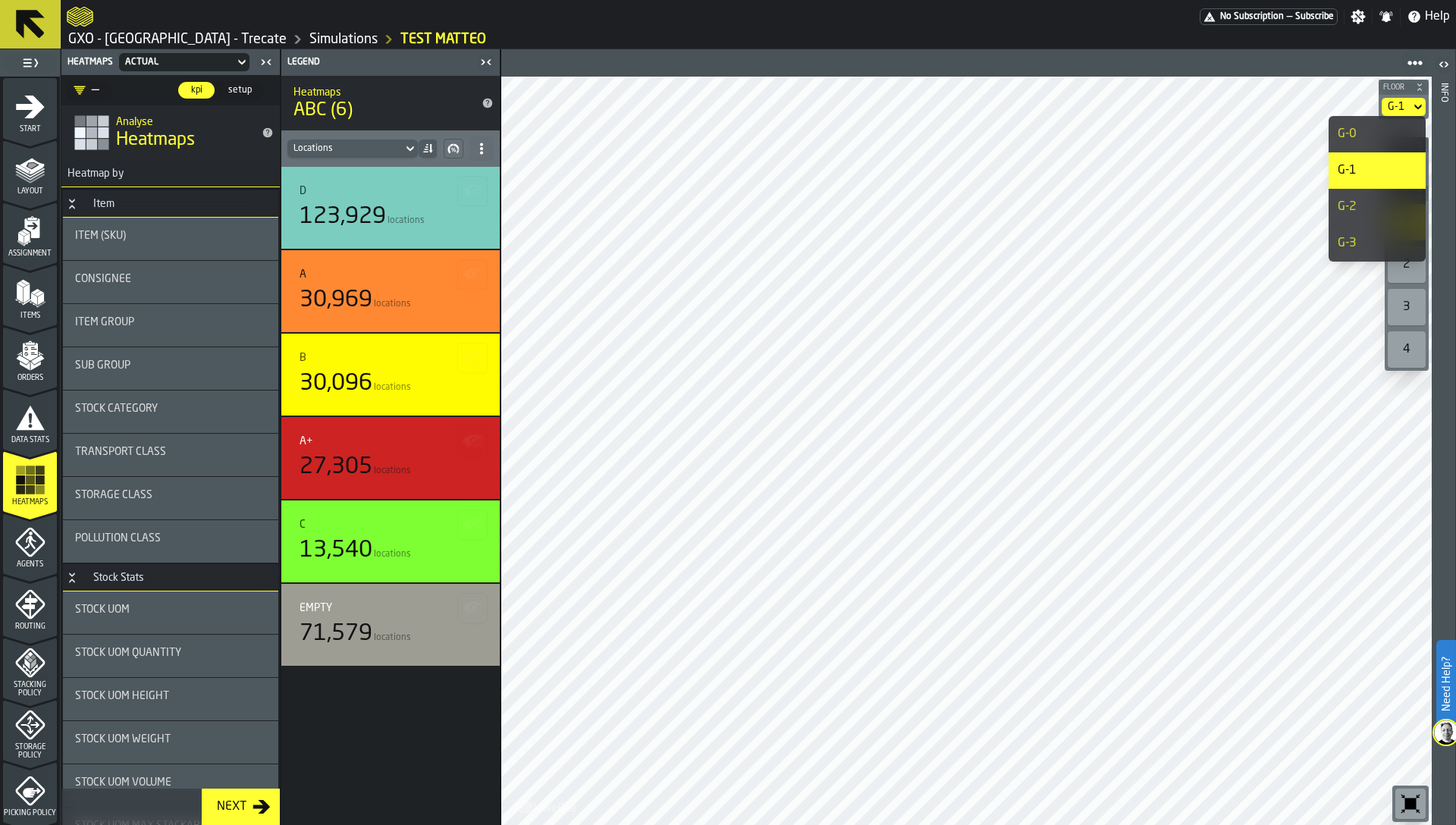
click at [410, 712] on div "D 123,929 locations A 30,969 locations B 30,096 locations A+ 27,305 locations C…" at bounding box center [390, 495] width 218 height 658
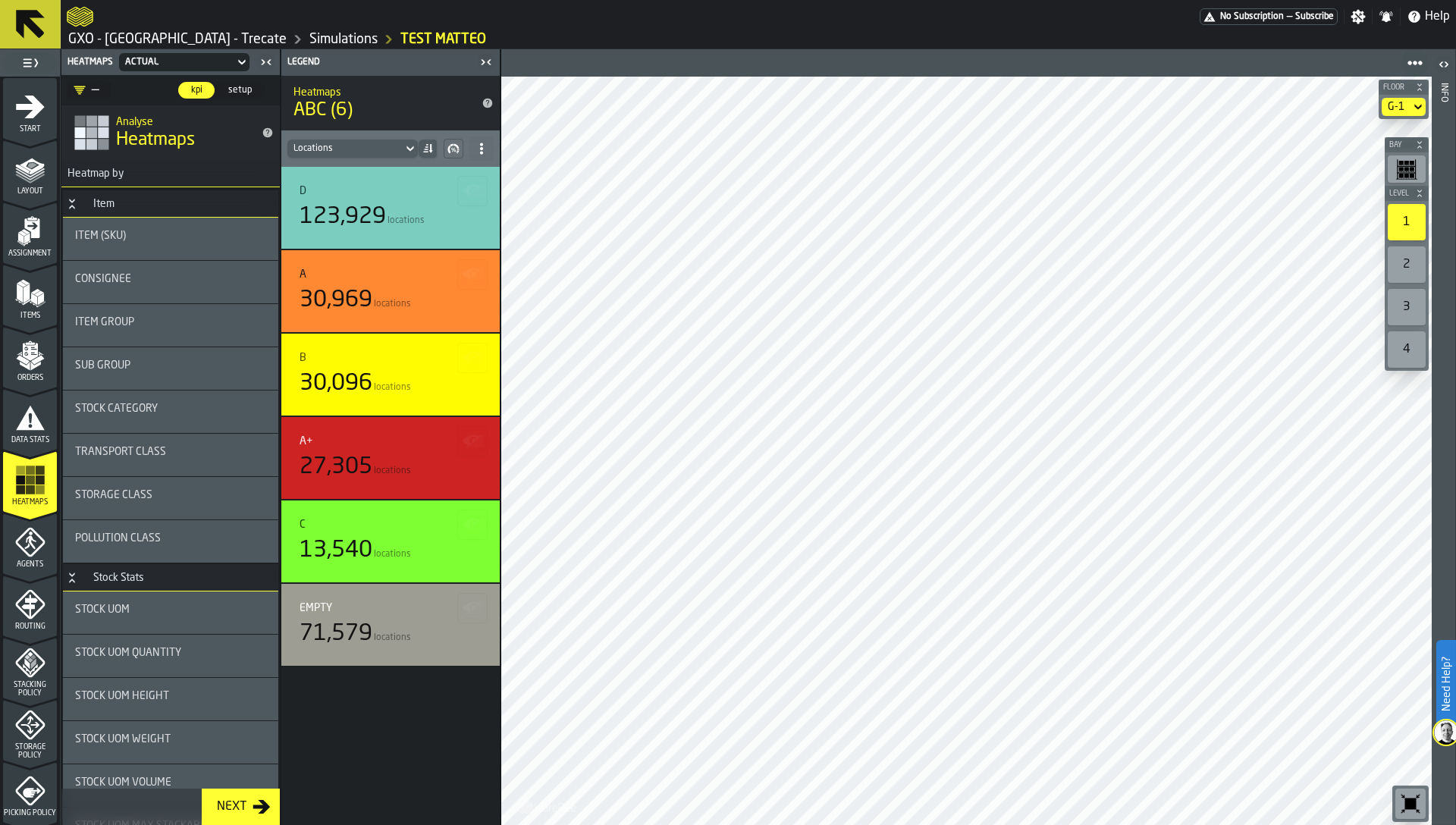
click at [35, 344] on icon "menu Orders" at bounding box center [30, 356] width 30 height 30
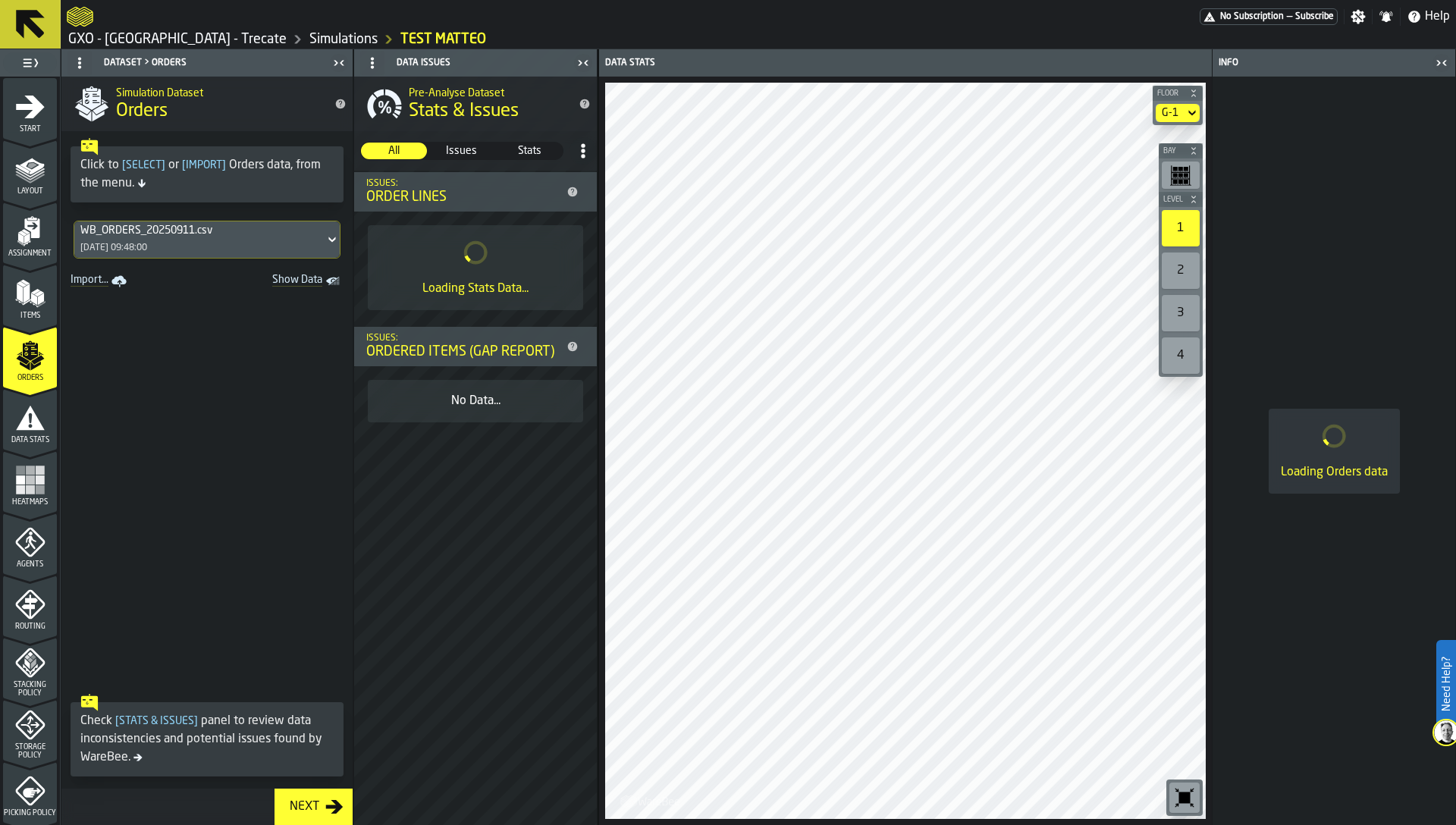
scroll to position [248, 0]
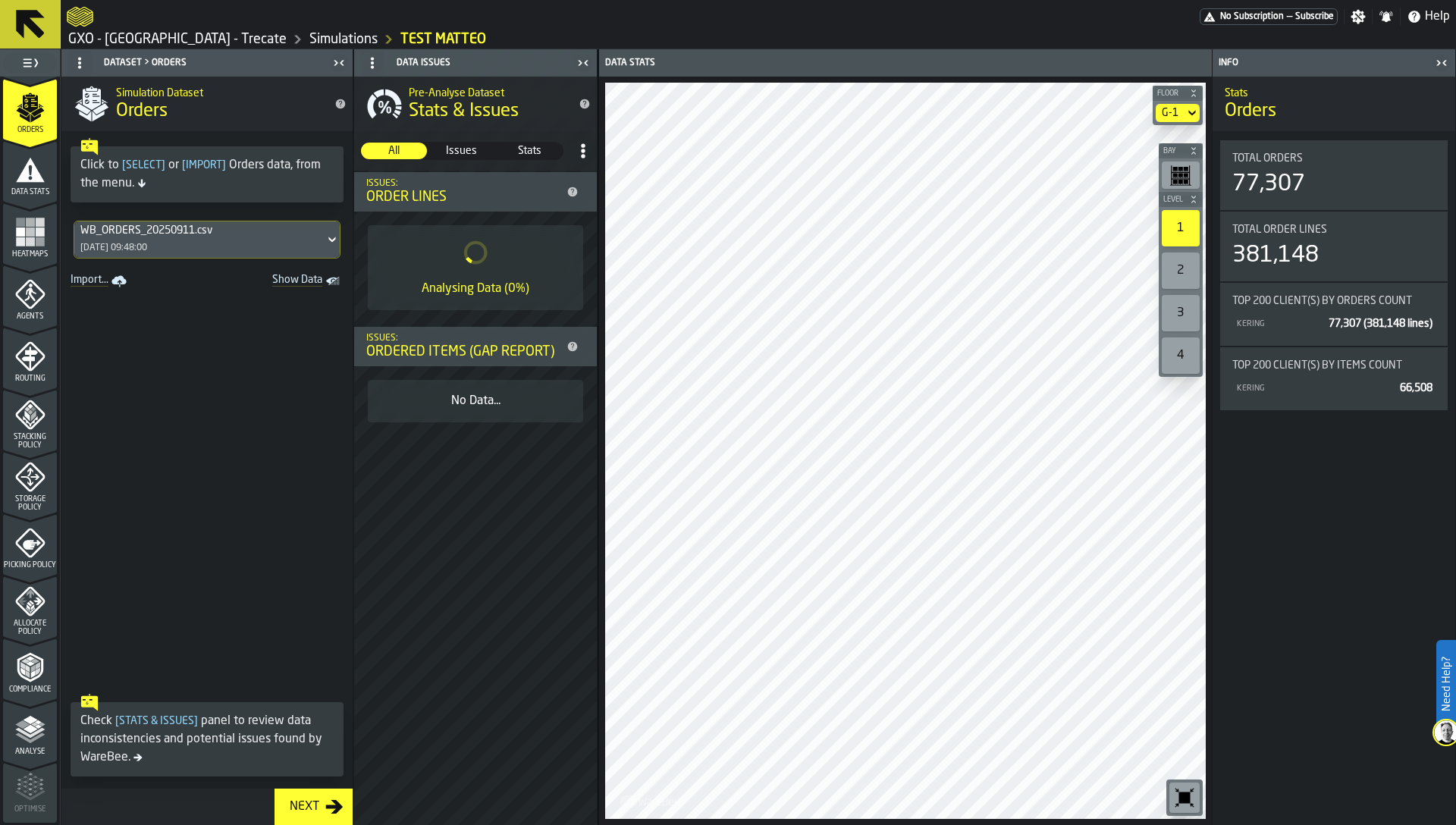
click at [20, 600] on icon "menu Allocate Policy" at bounding box center [22, 600] width 8 height 7
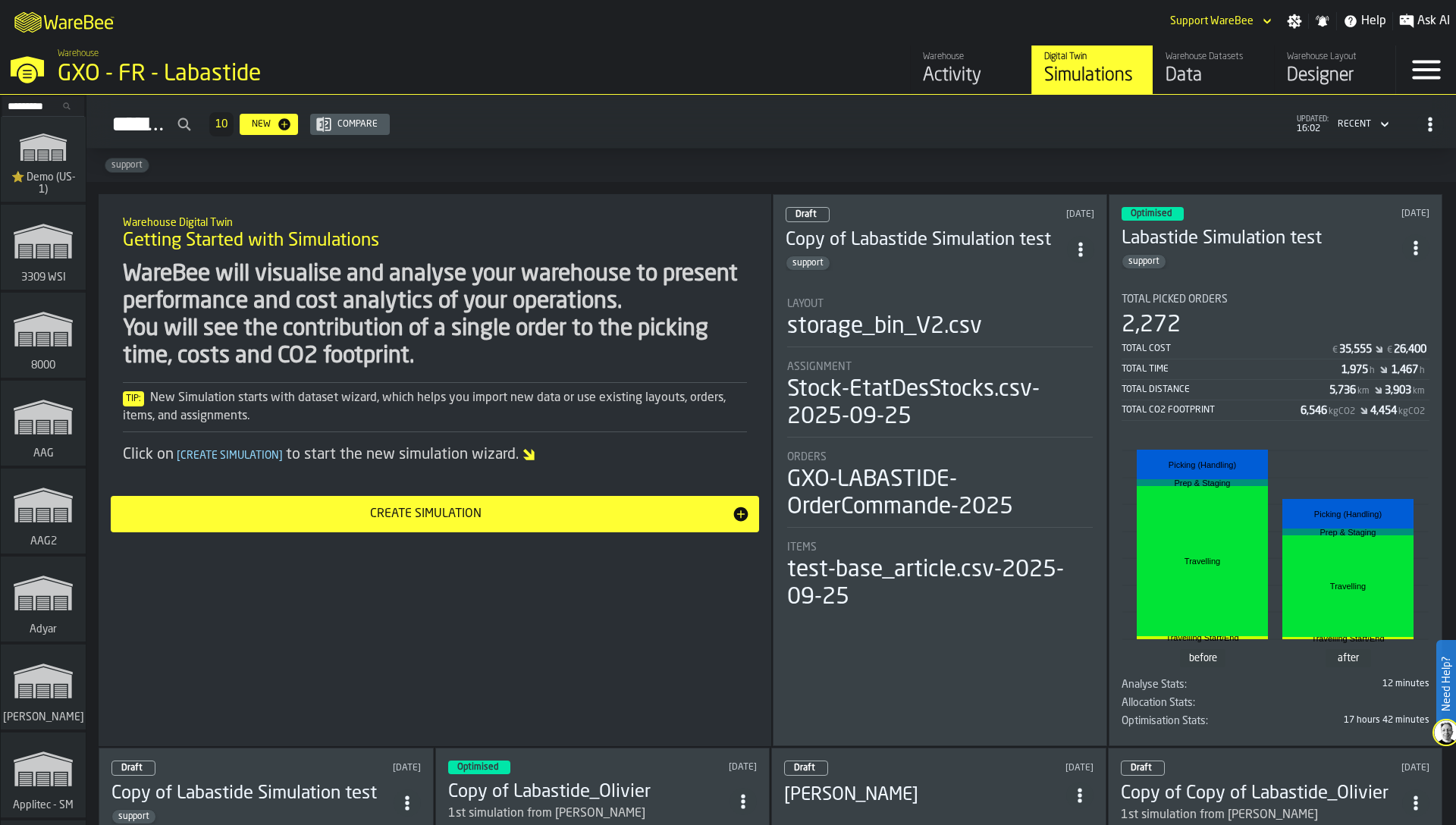
click at [1218, 68] on div "Data" at bounding box center [1214, 76] width 96 height 24
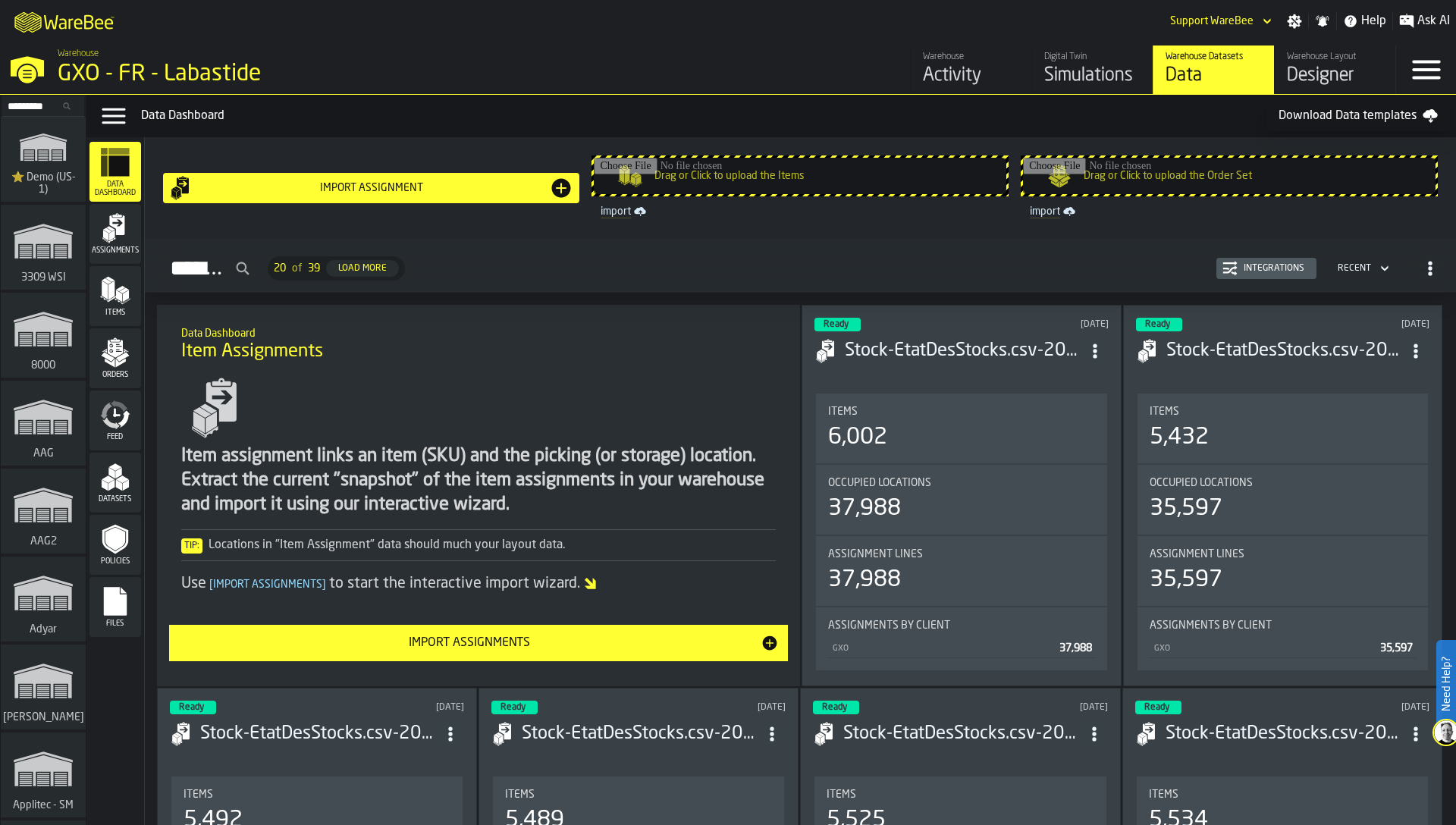
click at [115, 343] on icon "menu Orders" at bounding box center [115, 348] width 15 height 17
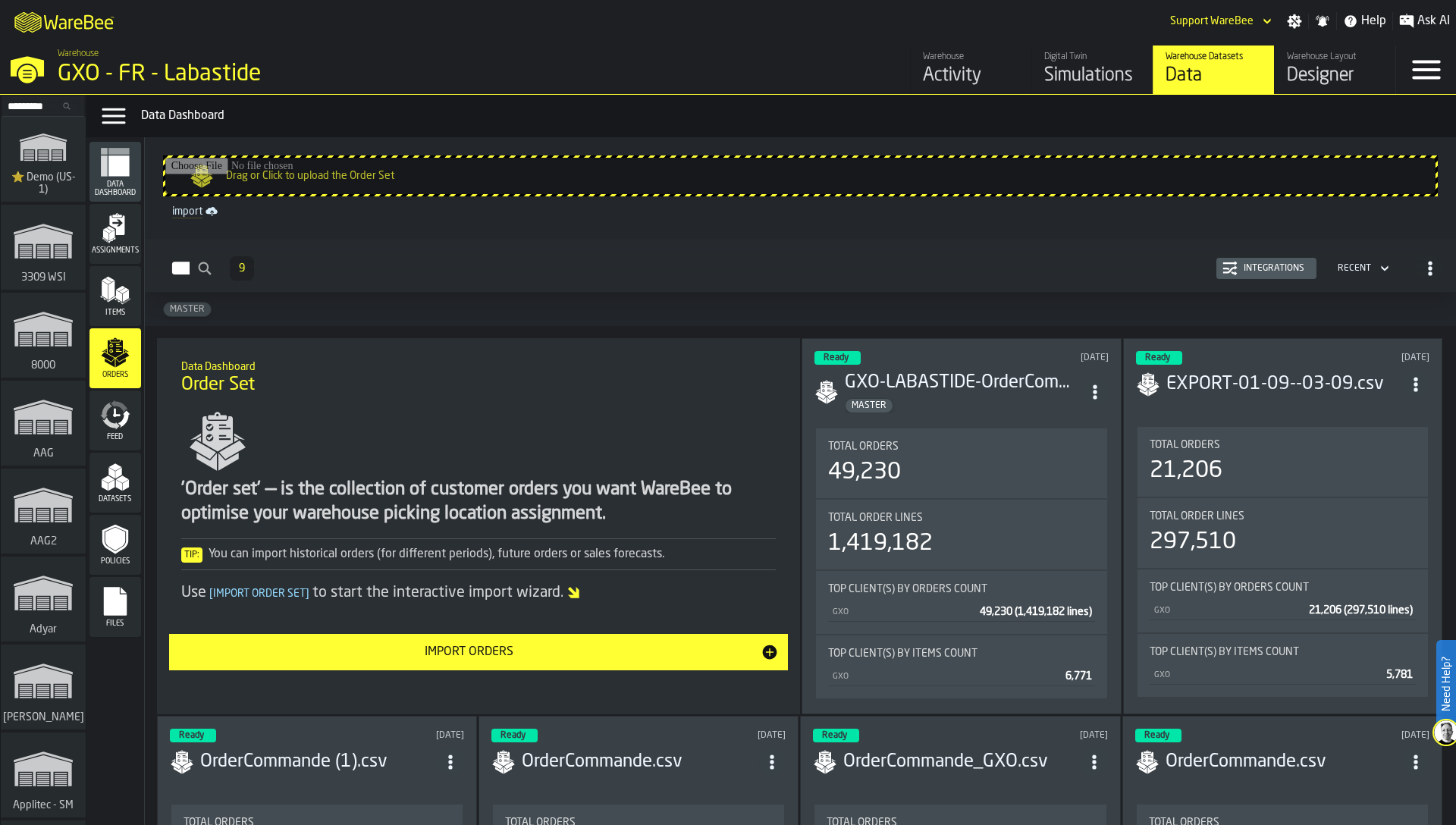
click at [120, 420] on icon "menu Feed" at bounding box center [115, 414] width 30 height 30
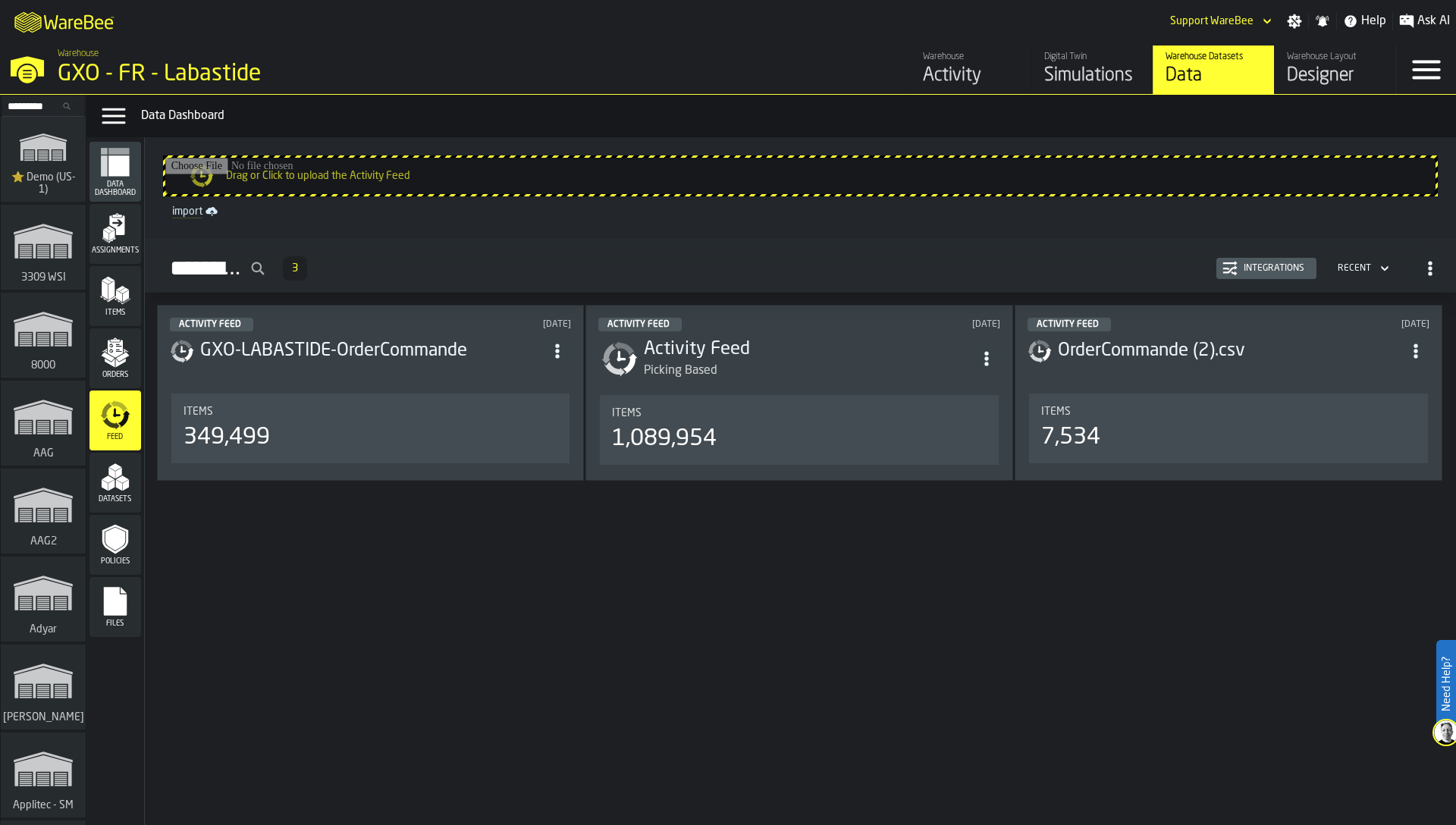
click at [1272, 264] on div "Integrations" at bounding box center [1273, 268] width 72 height 11
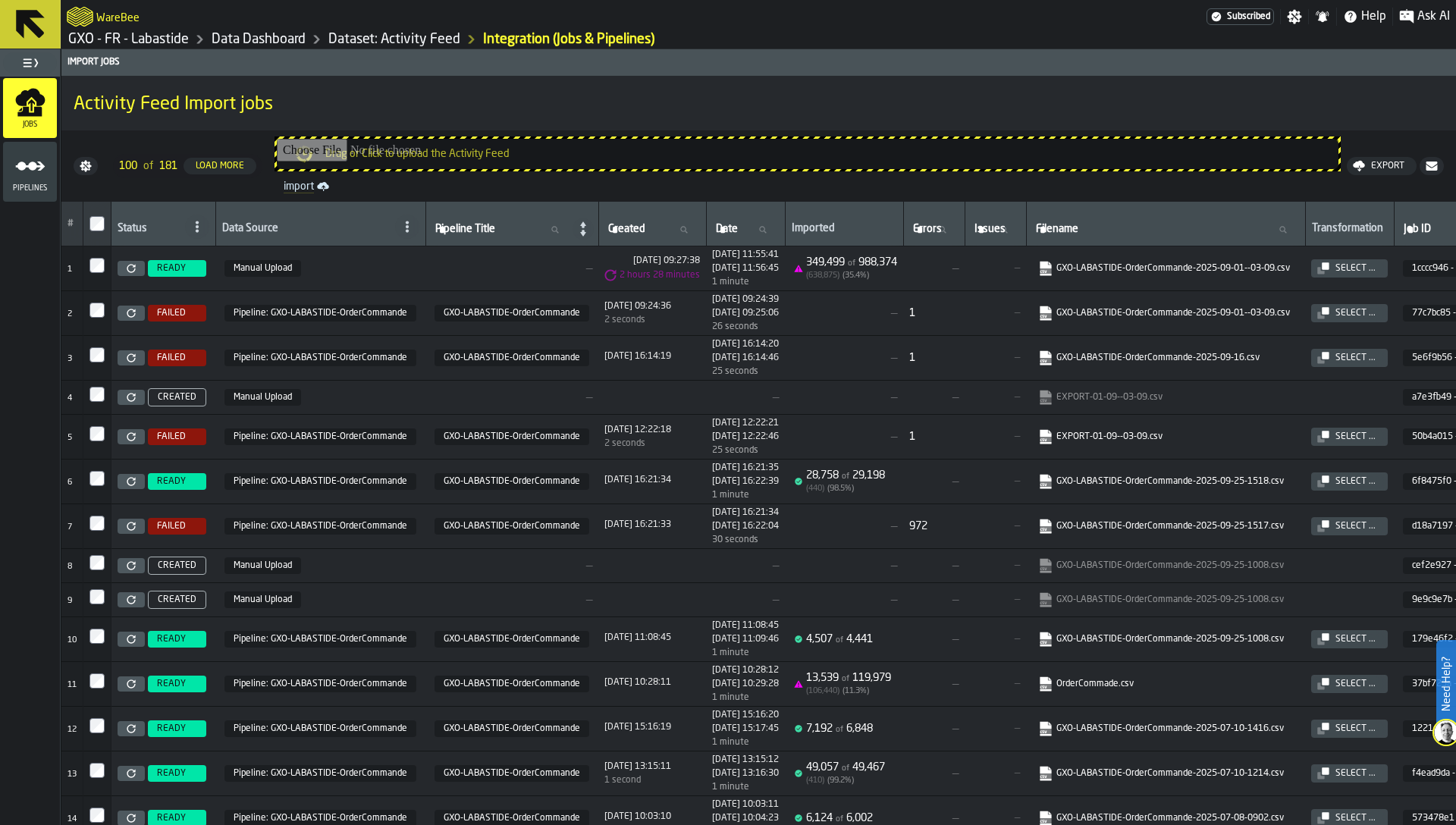
scroll to position [0, 336]
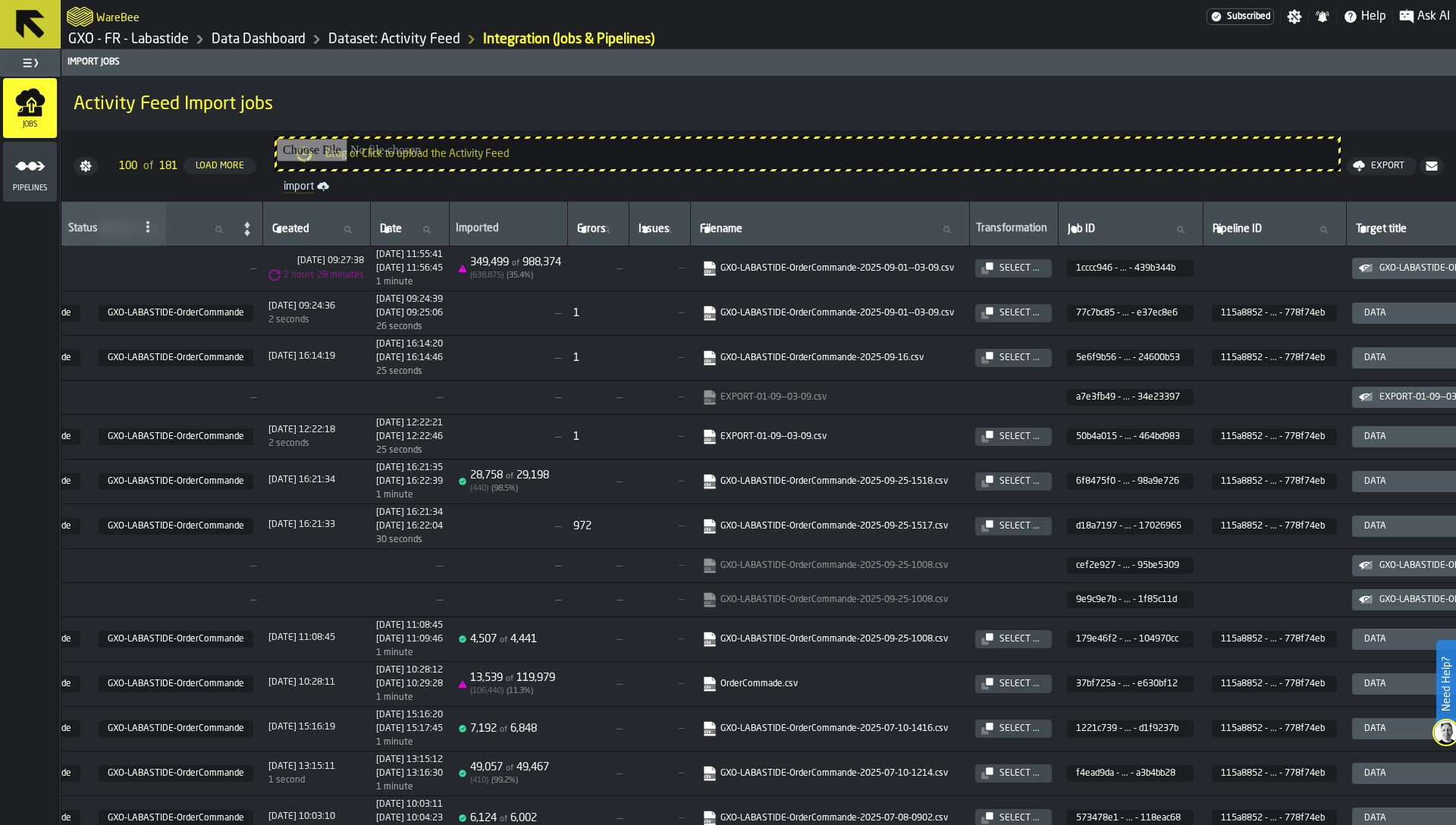
click at [0, 0] on icon "button-" at bounding box center [0, 0] width 0 height 0
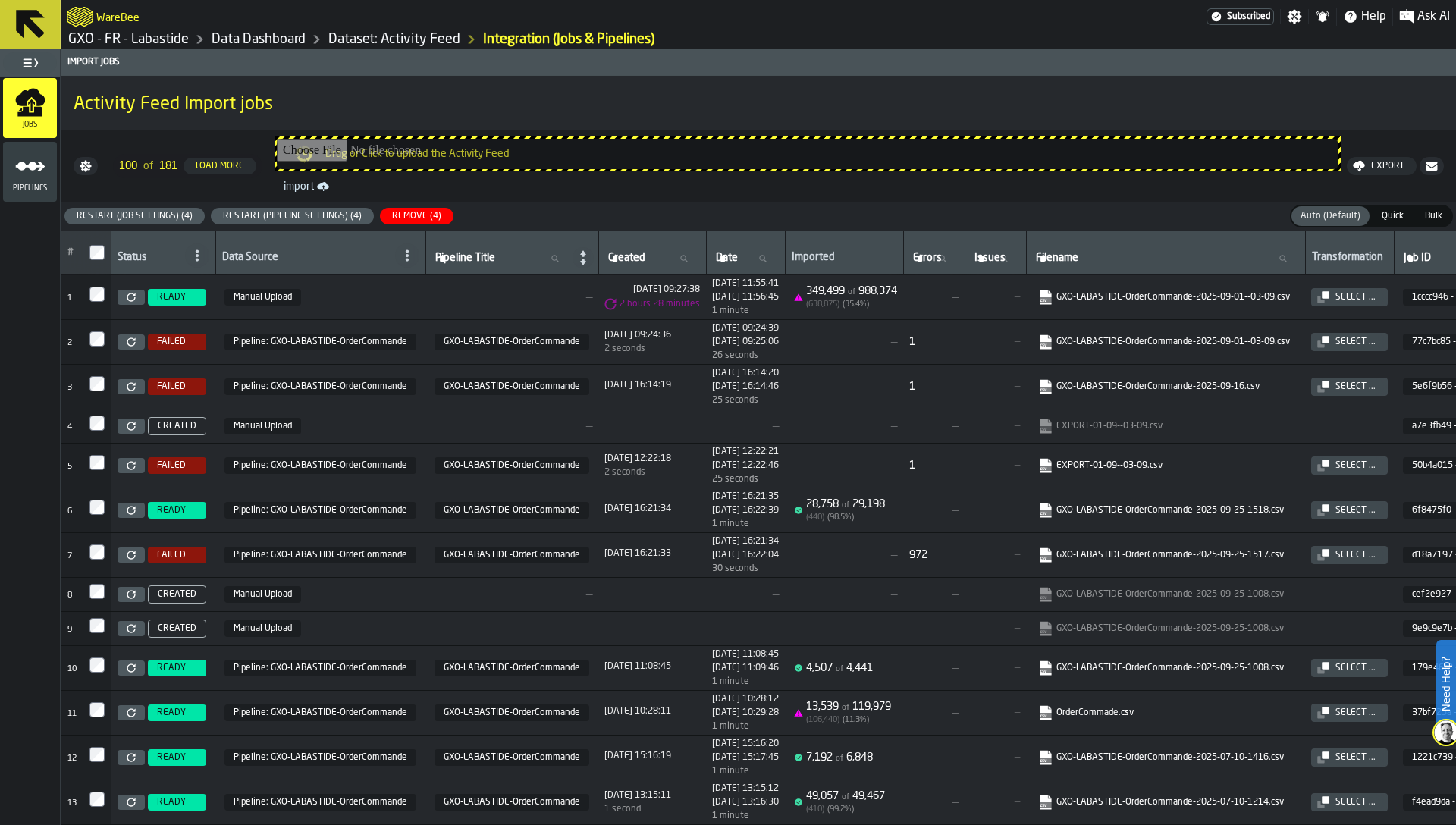
click at [97, 543] on td at bounding box center [98, 555] width 28 height 45
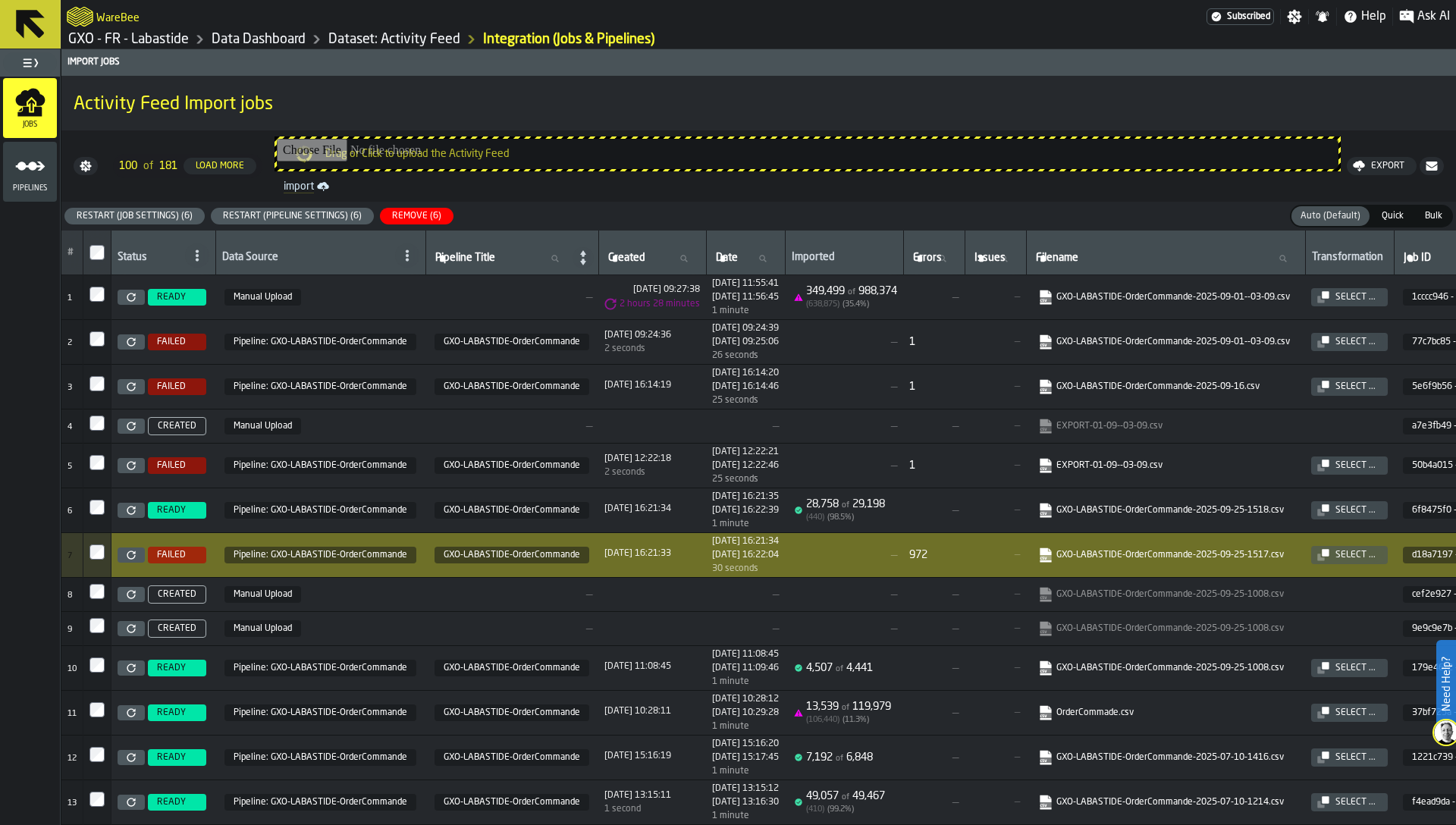
click at [425, 211] on div "Remove (6)" at bounding box center [417, 216] width 62 height 11
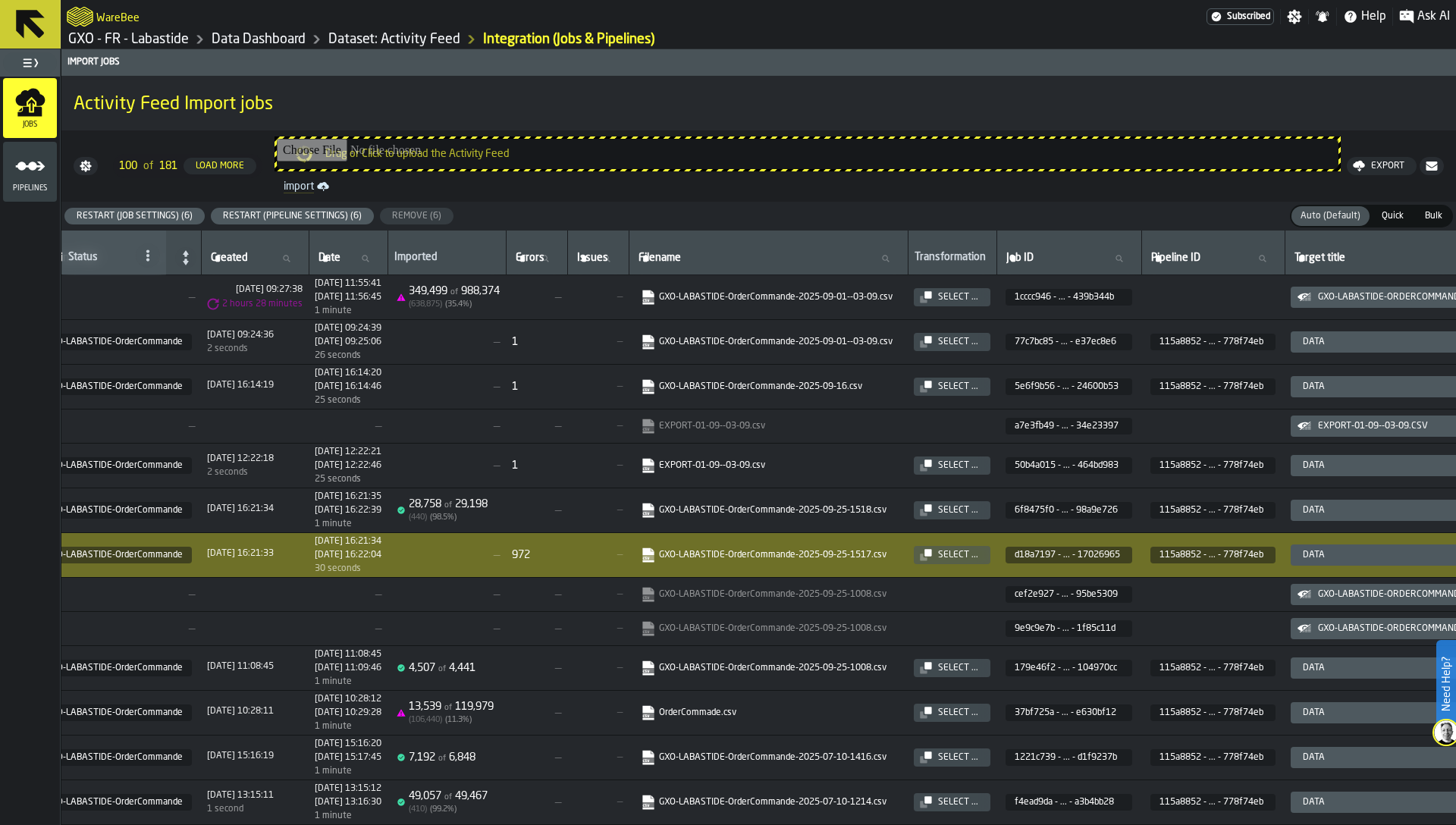
scroll to position [0, 404]
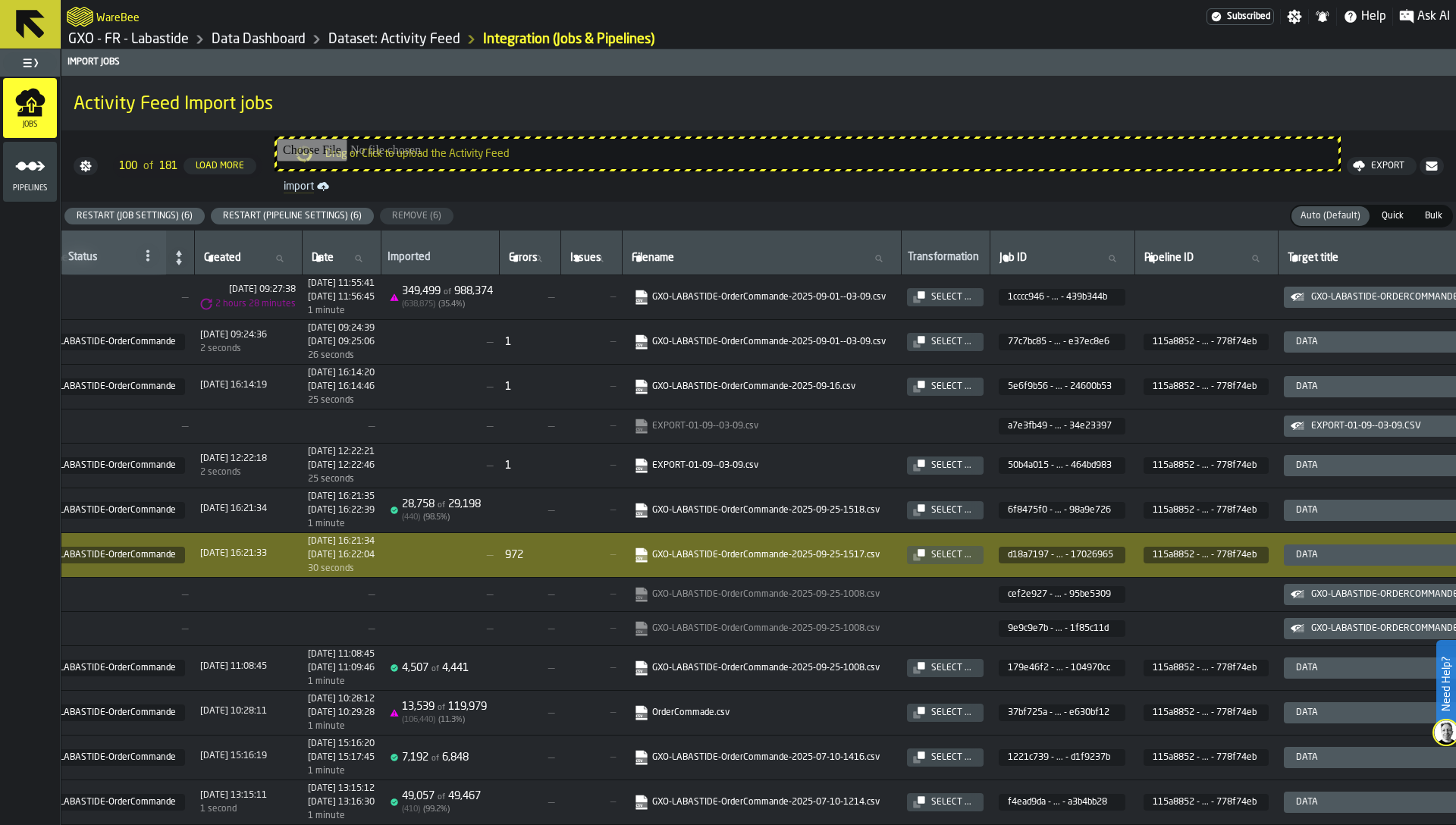
click at [0, 0] on icon "button-" at bounding box center [0, 0] width 0 height 0
click at [37, 198] on div "Pipelines" at bounding box center [30, 172] width 54 height 60
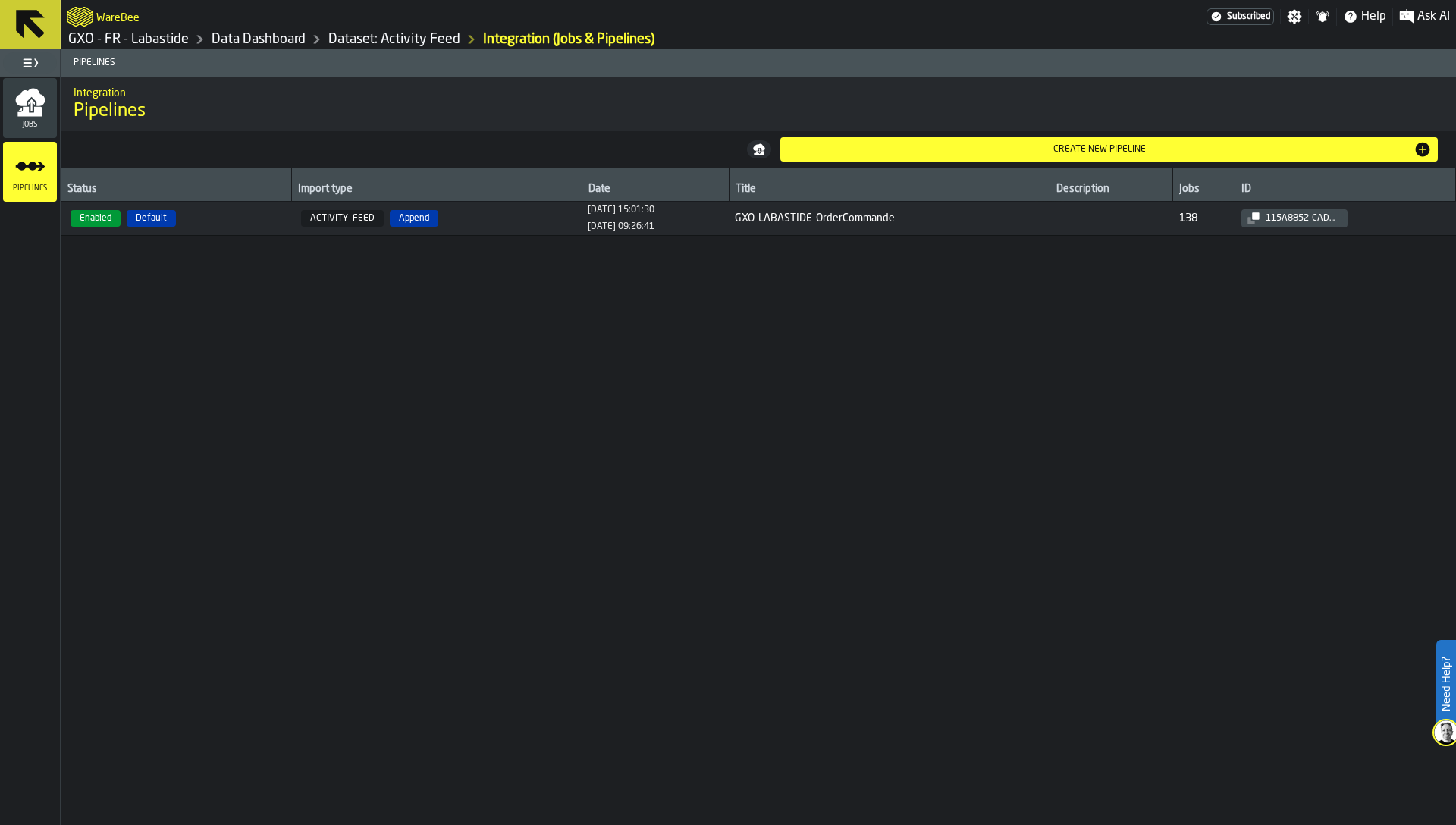
click at [221, 225] on span "Enabled Default" at bounding box center [177, 218] width 218 height 17
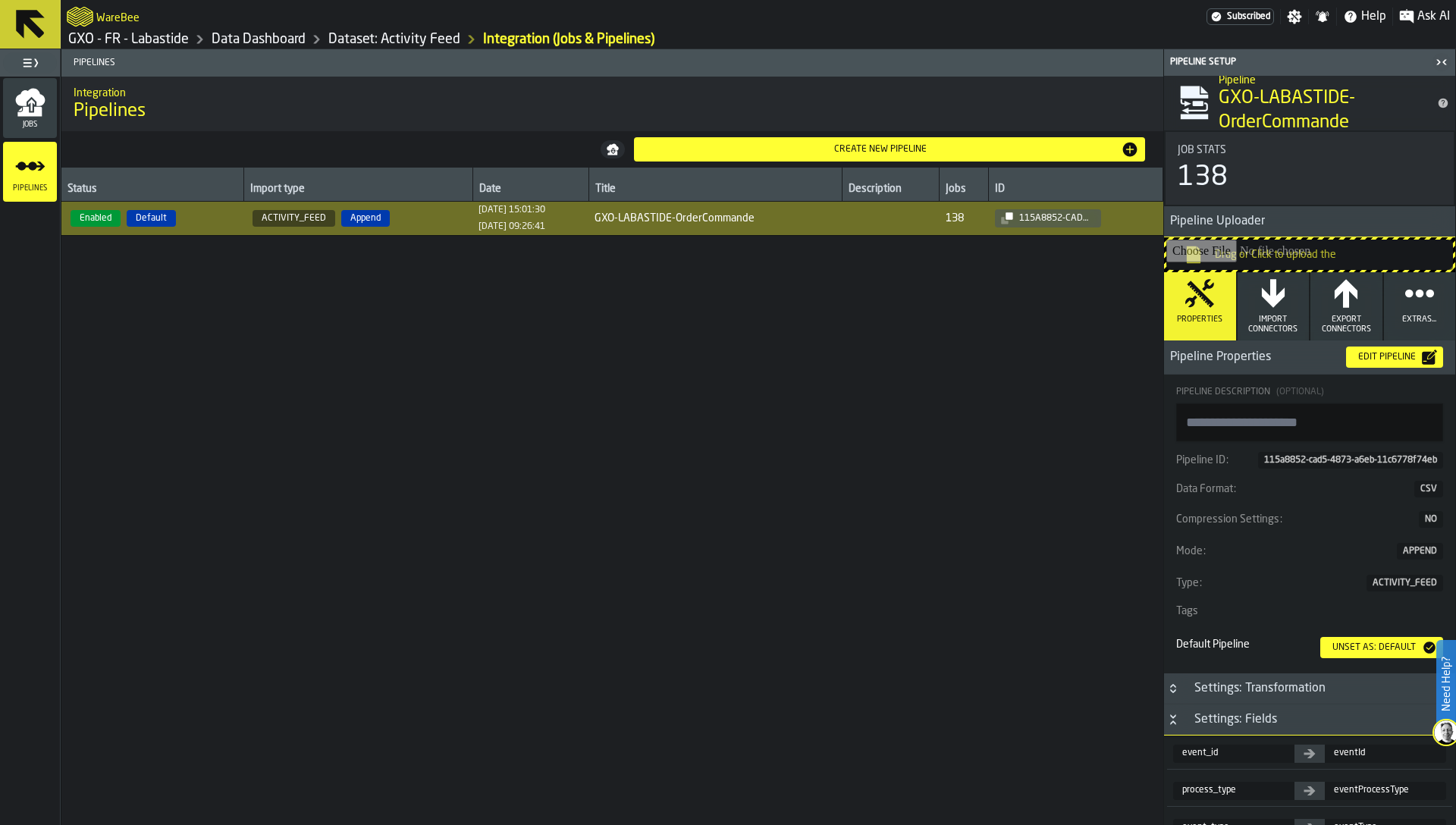
click at [1353, 354] on div "Edit Pipeline" at bounding box center [1387, 357] width 70 height 11
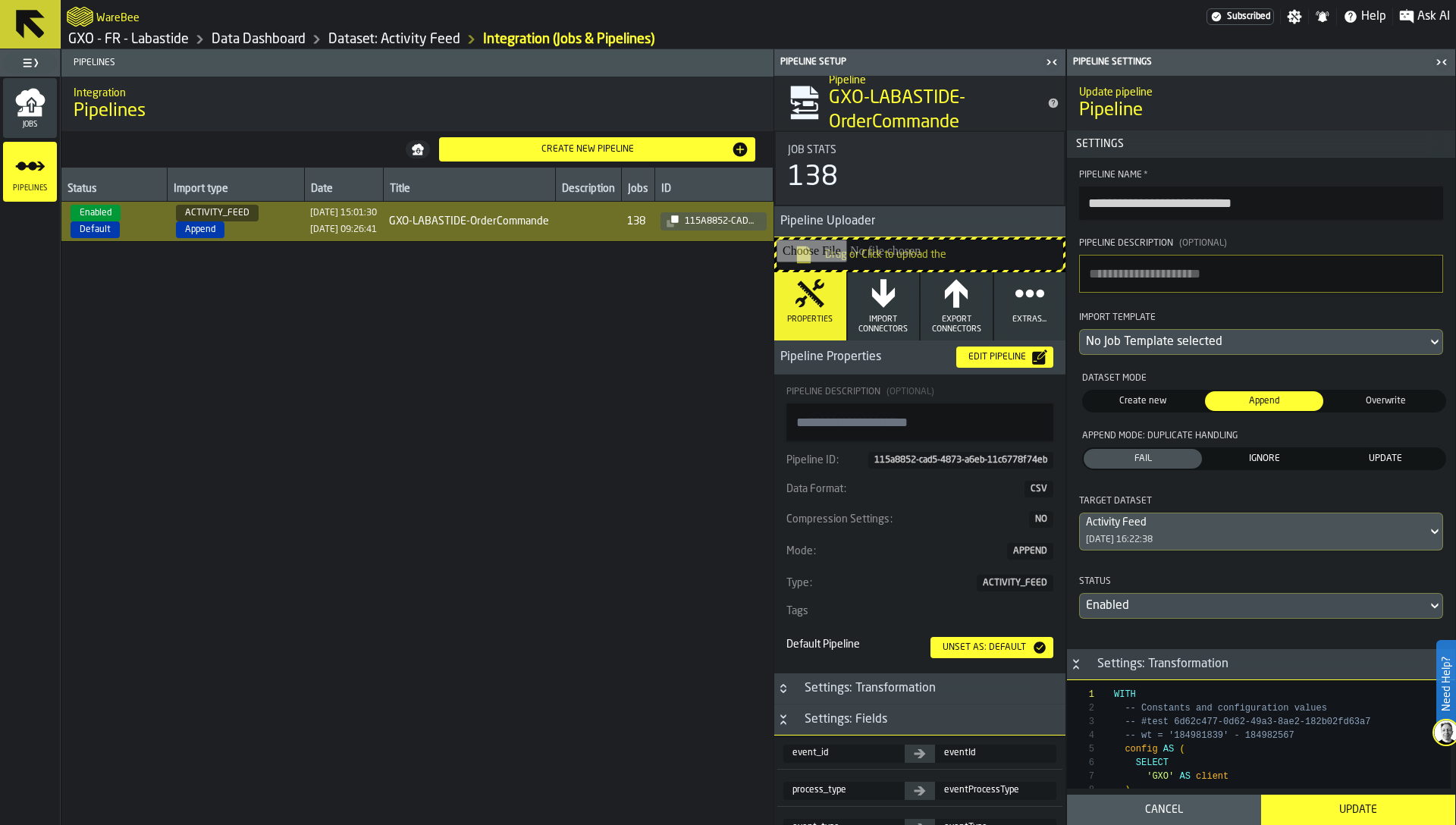
click at [1214, 342] on div "No Job Template selected" at bounding box center [1253, 342] width 335 height 18
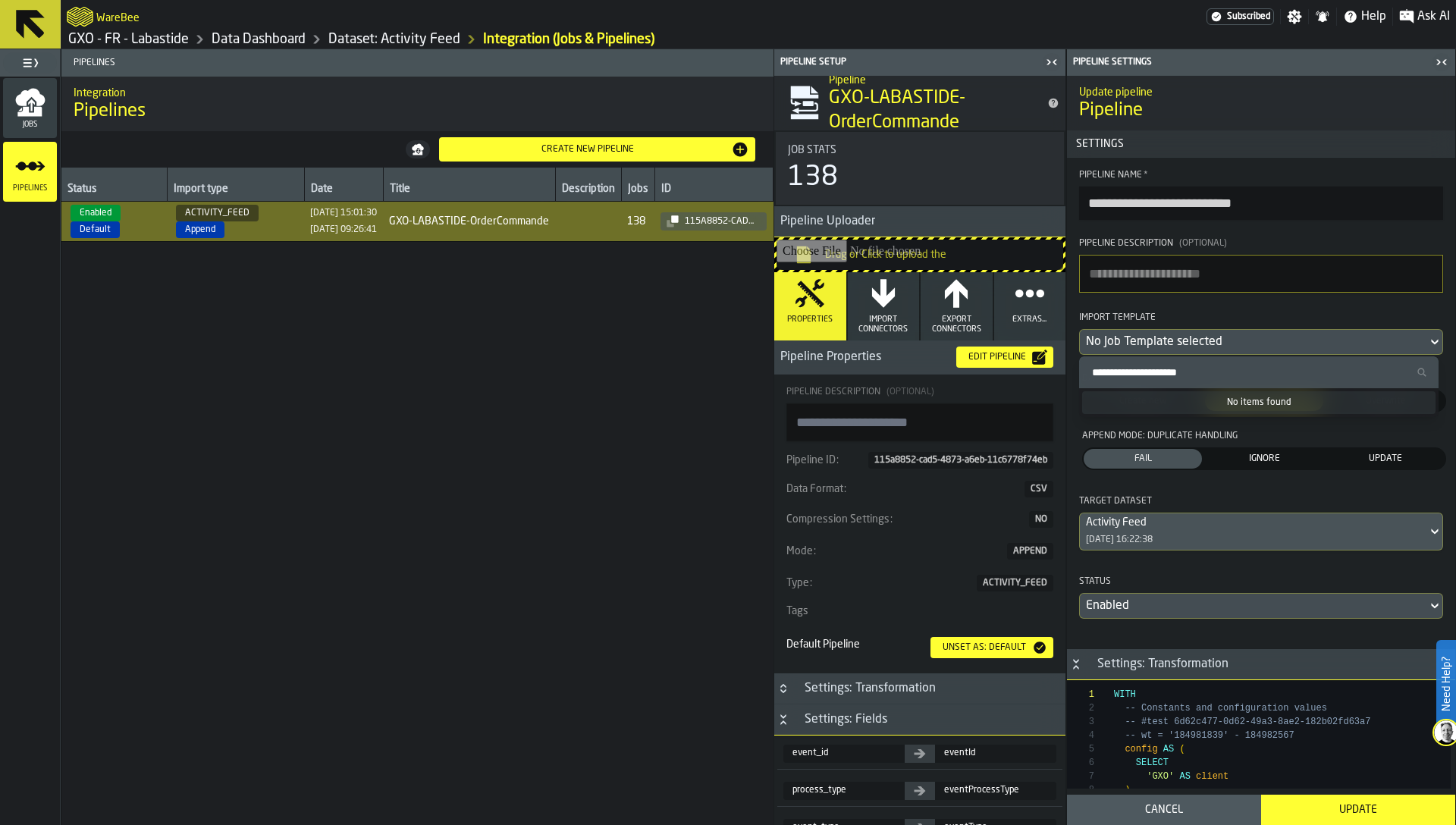
click at [1184, 370] on input "Search Import Template" at bounding box center [1258, 373] width 347 height 20
paste input "**********"
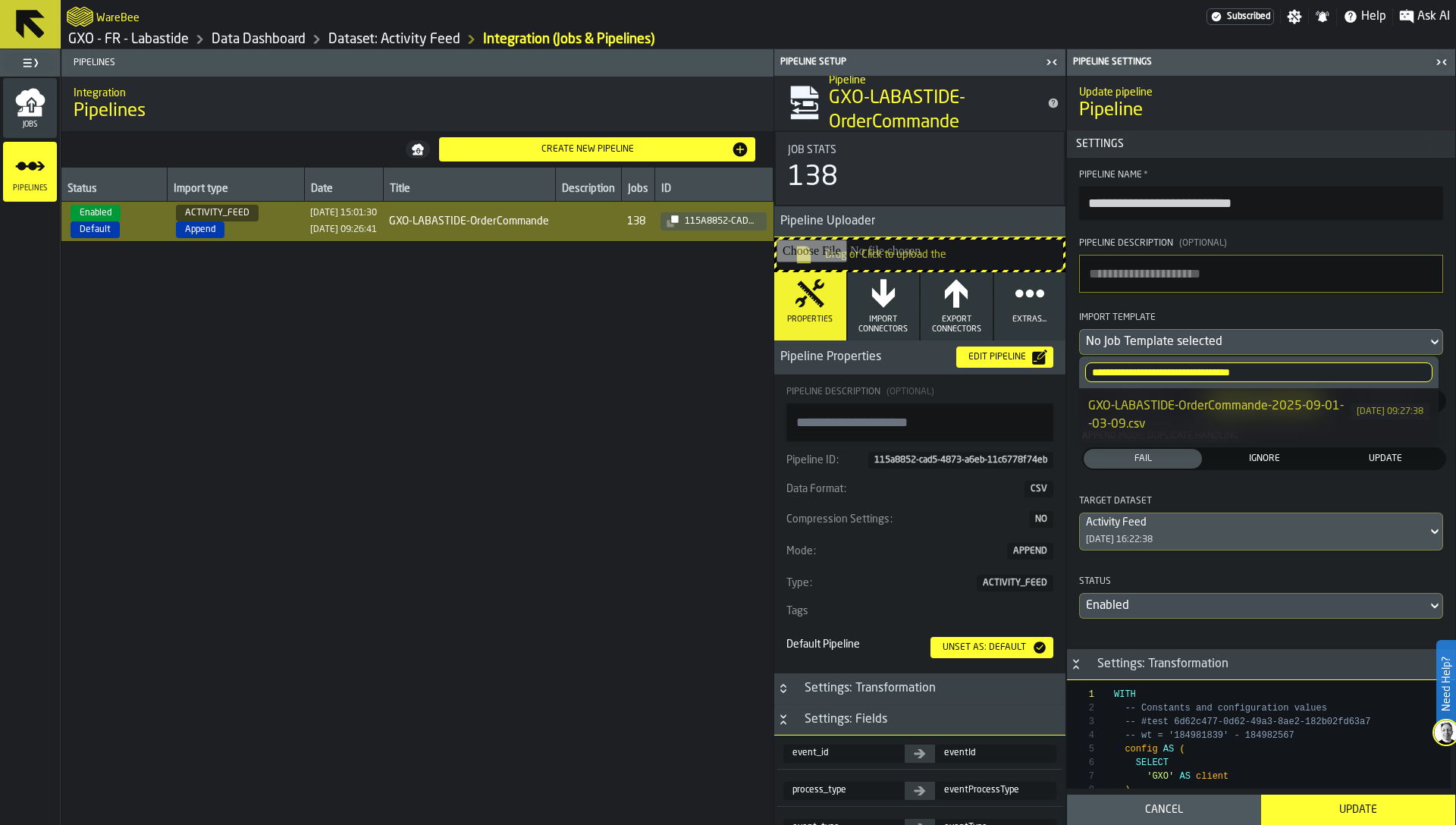
type input "**********"
click at [1162, 406] on div "GXO-LABASTIDE-OrderCommande-2025-09-01--03-09.csv" at bounding box center [1219, 415] width 263 height 37
type textarea "**********"
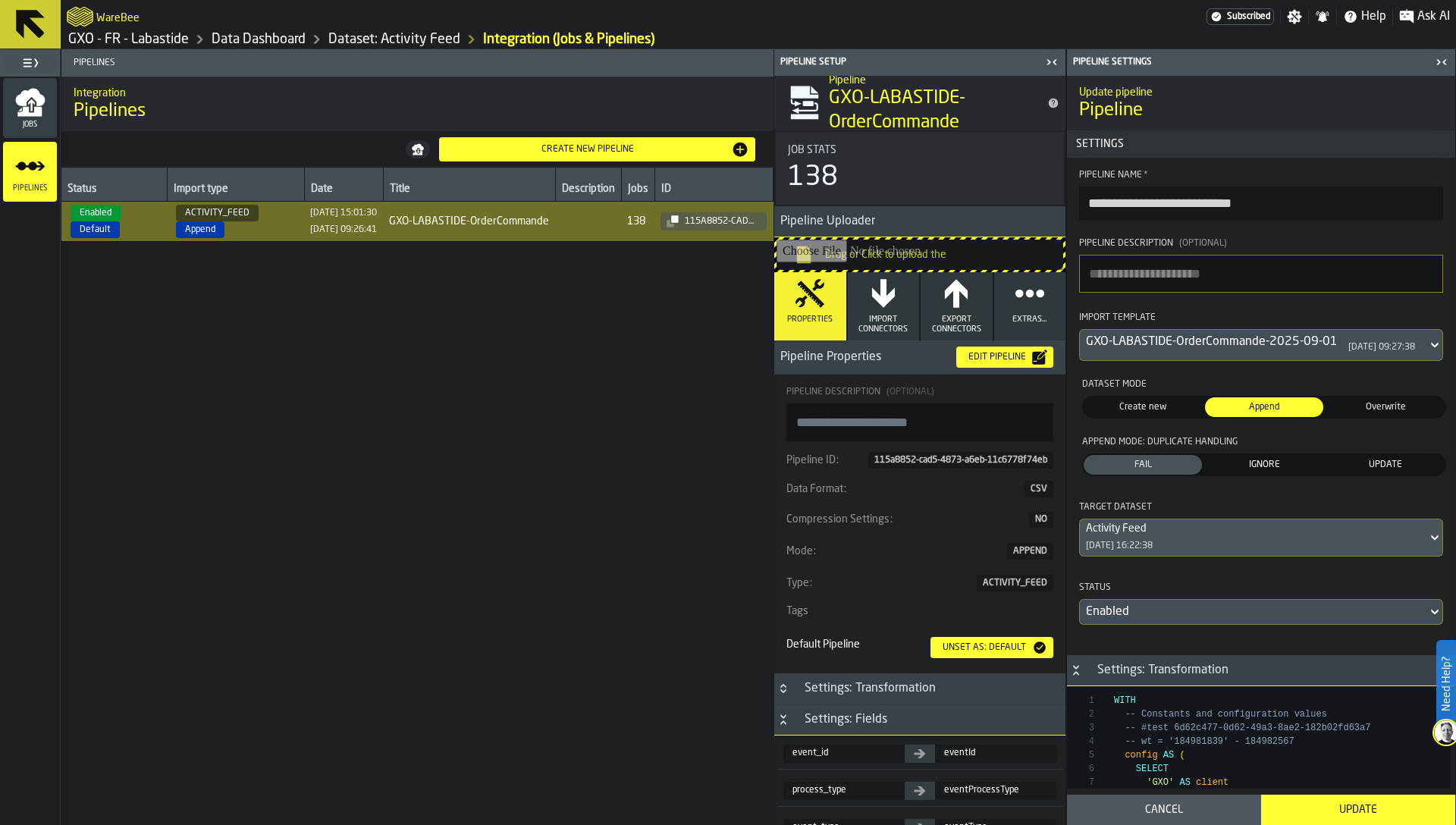
scroll to position [82, 0]
click at [1249, 465] on span "IGNORE" at bounding box center [1264, 465] width 112 height 14
click at [1182, 542] on div "Activity Feed [DATE] 16:22:38" at bounding box center [1253, 538] width 347 height 37
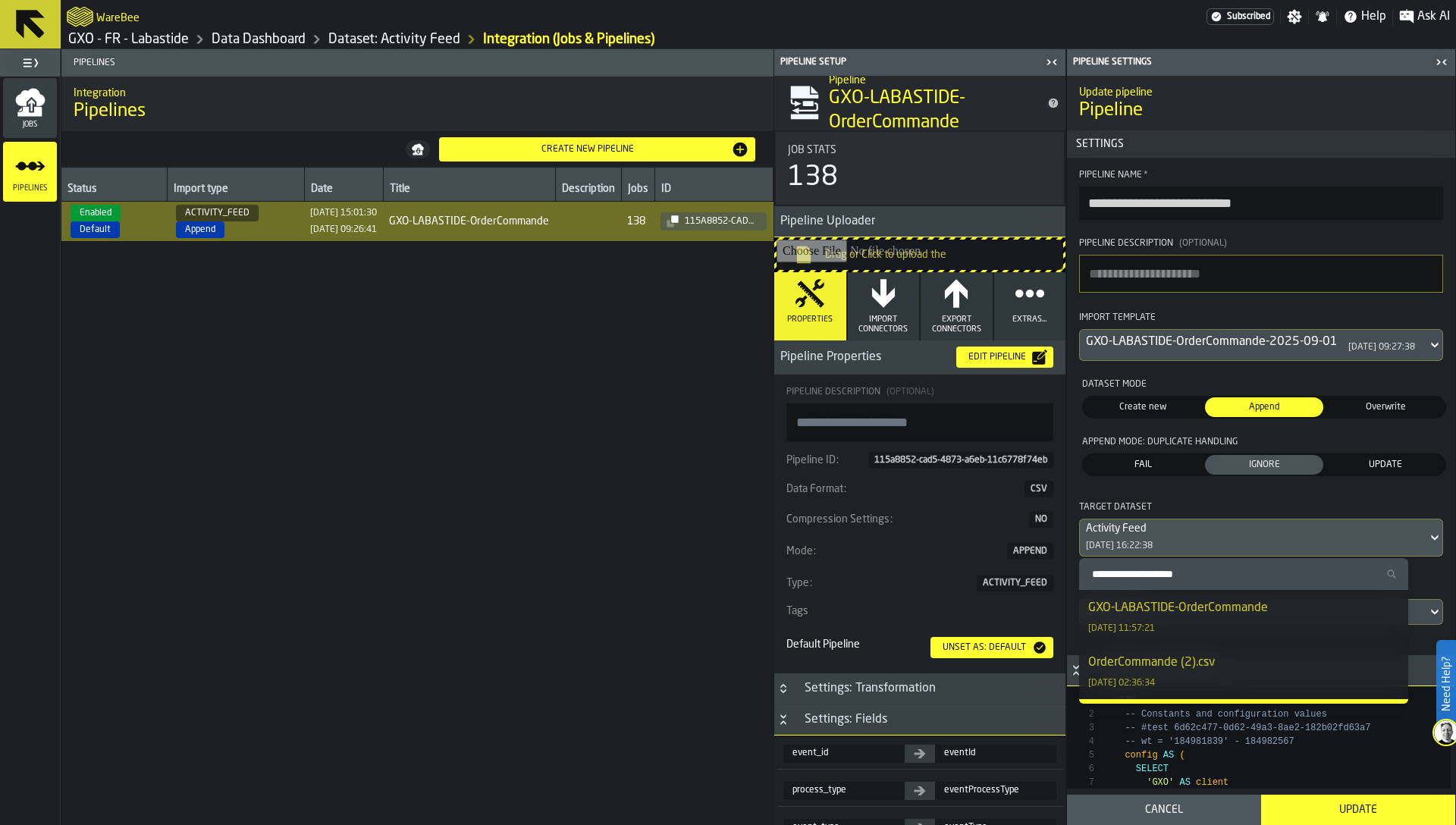
click at [1188, 494] on section "**********" at bounding box center [1261, 397] width 388 height 479
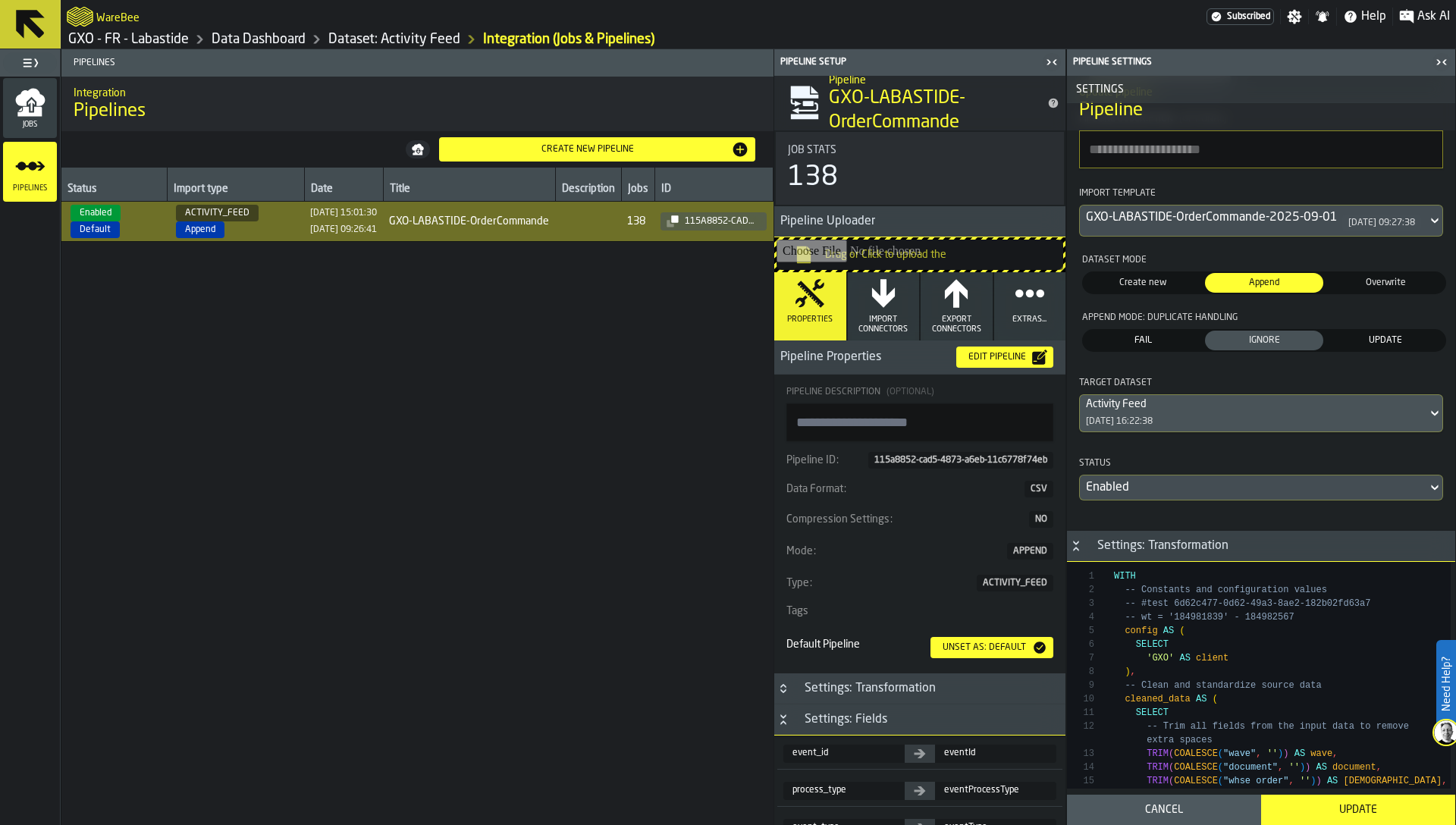
scroll to position [175, 0]
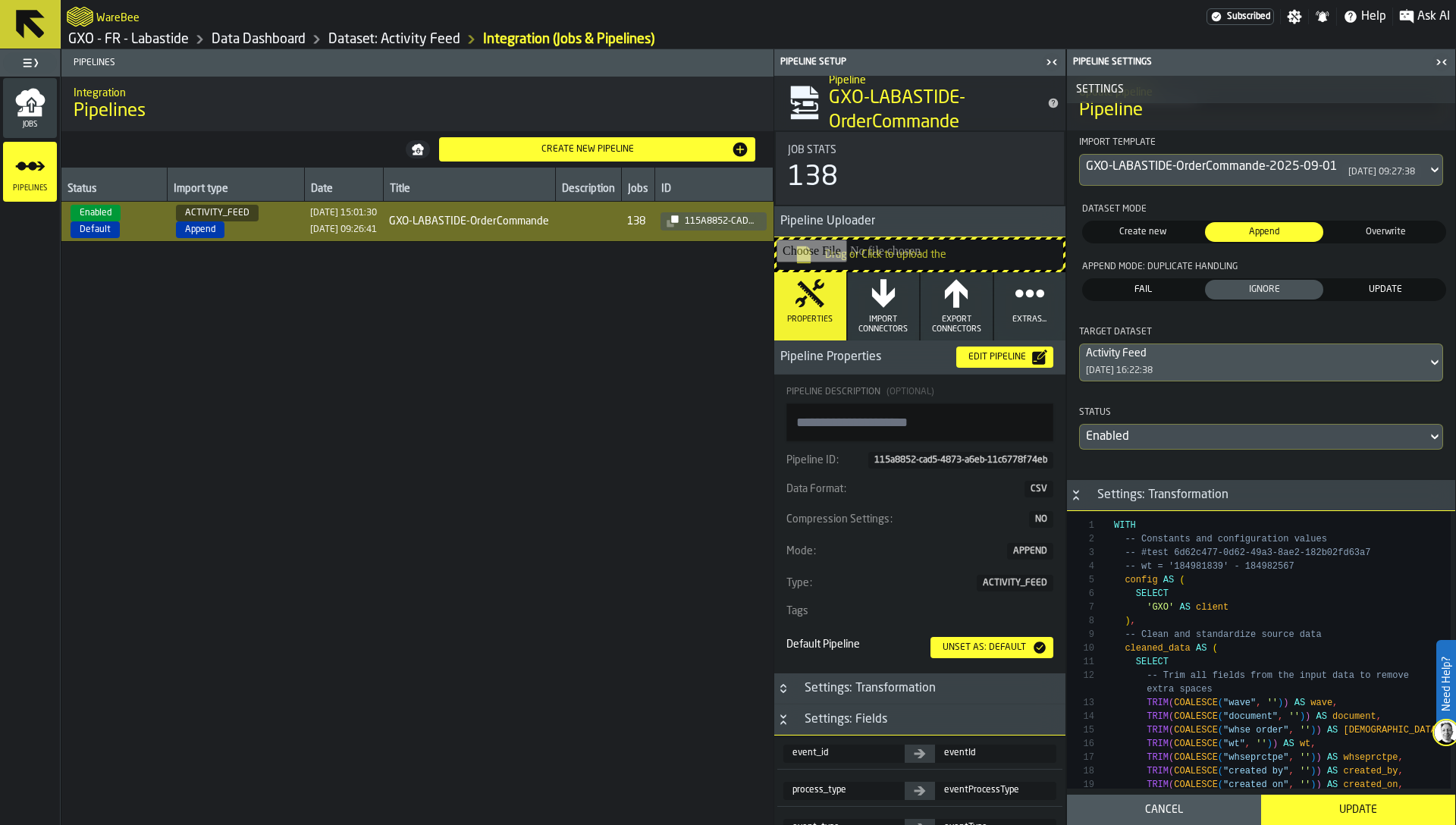
click at [1375, 810] on div "Update" at bounding box center [1358, 810] width 176 height 12
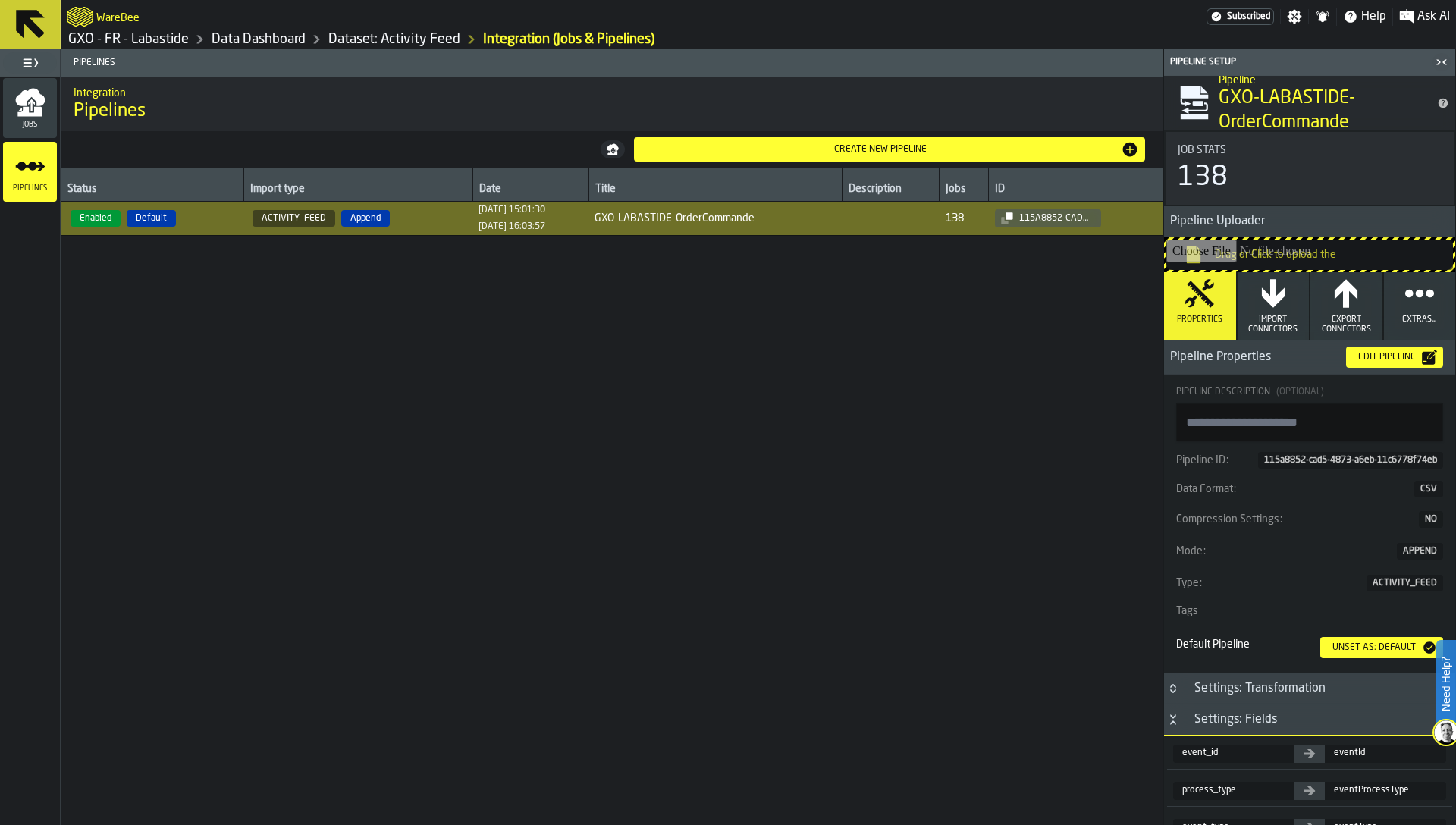
click at [15, 107] on icon "menu Jobs" at bounding box center [30, 102] width 30 height 30
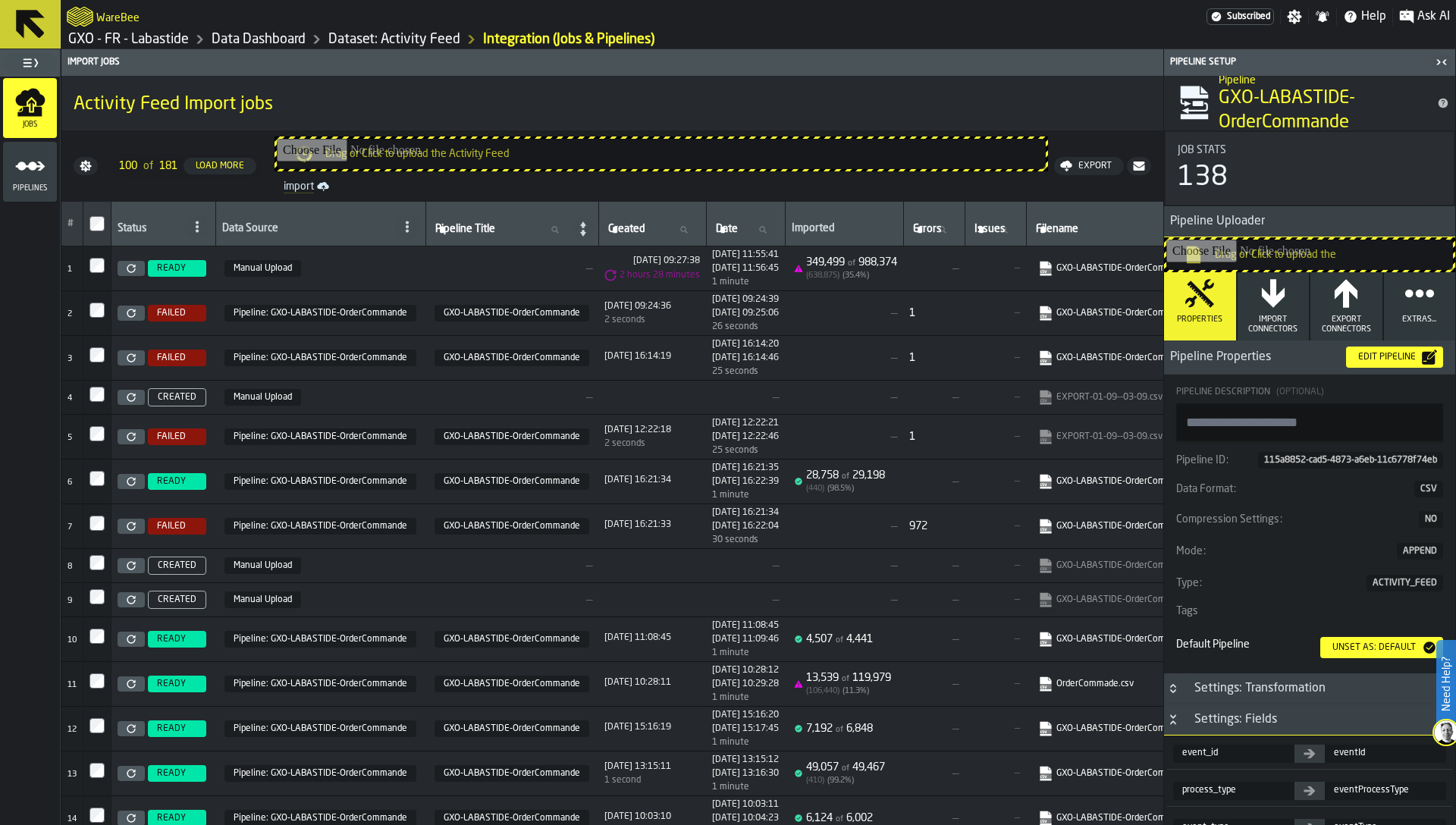
click at [1436, 54] on icon "button-toggle-Close me" at bounding box center [1441, 62] width 18 height 18
